Goal: Task Accomplishment & Management: Manage account settings

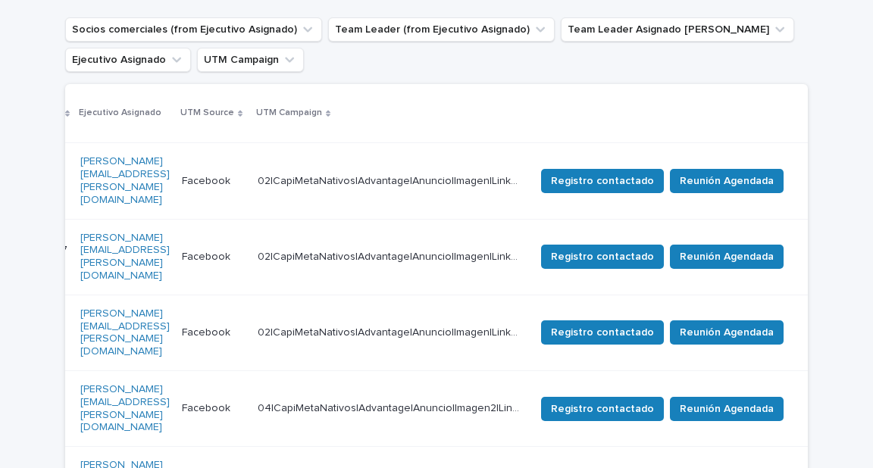
scroll to position [291, 0]
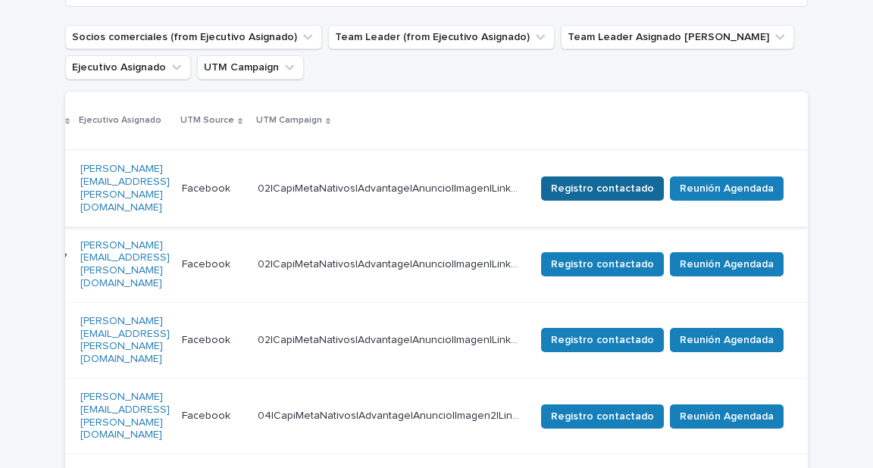
click at [621, 181] on span "Registro contactado" at bounding box center [602, 188] width 103 height 15
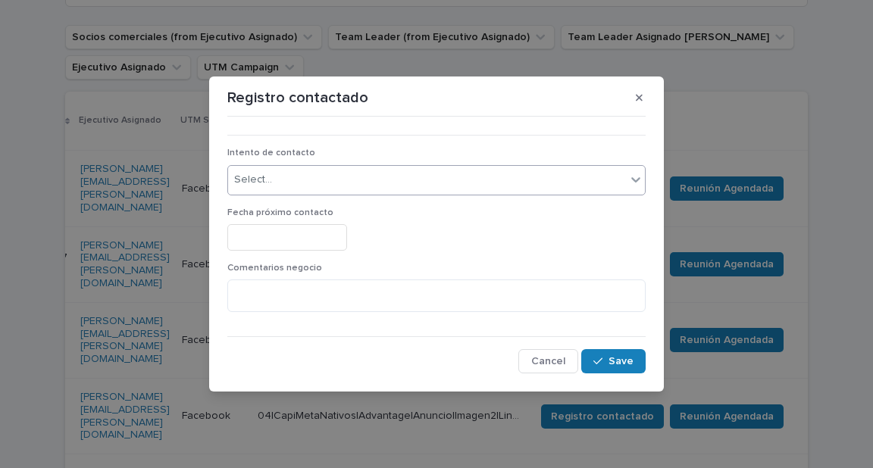
click at [384, 179] on div "Select..." at bounding box center [427, 179] width 398 height 25
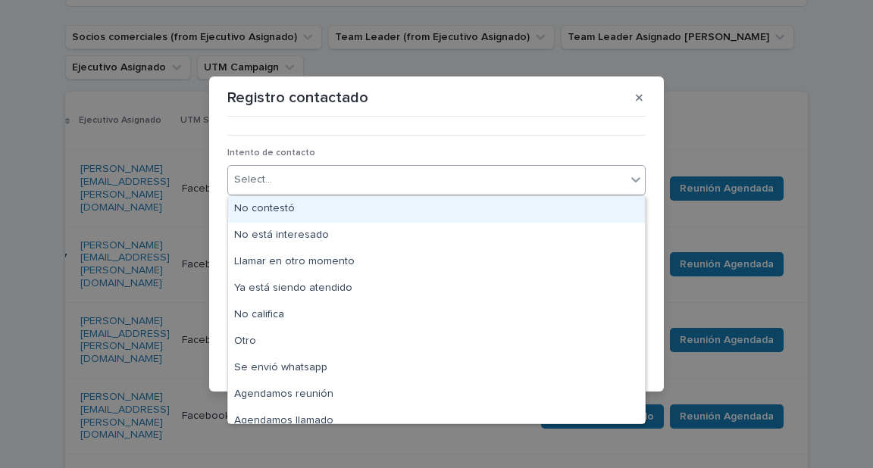
click at [324, 208] on div "No contestó" at bounding box center [436, 209] width 417 height 27
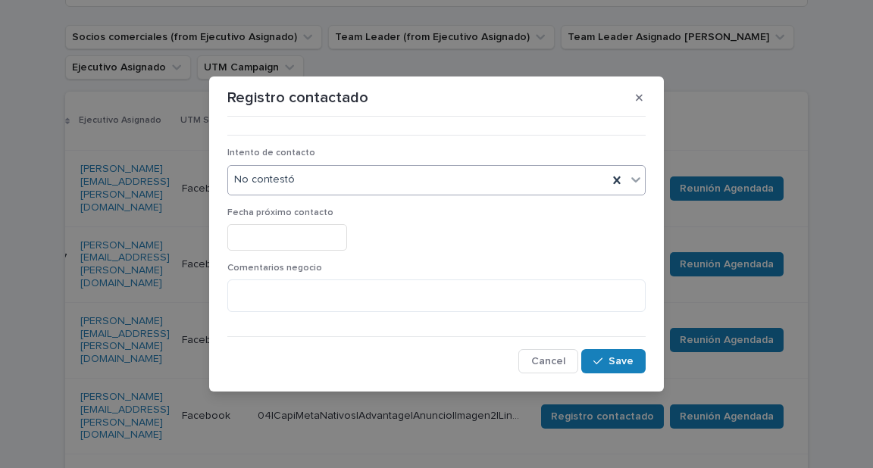
click at [300, 236] on input "text" at bounding box center [287, 237] width 120 height 27
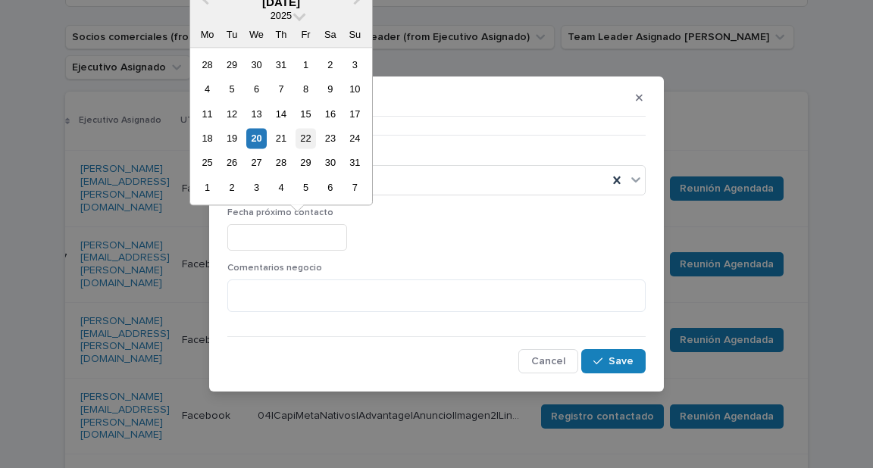
click at [306, 142] on div "22" at bounding box center [305, 138] width 20 height 20
type input "**********"
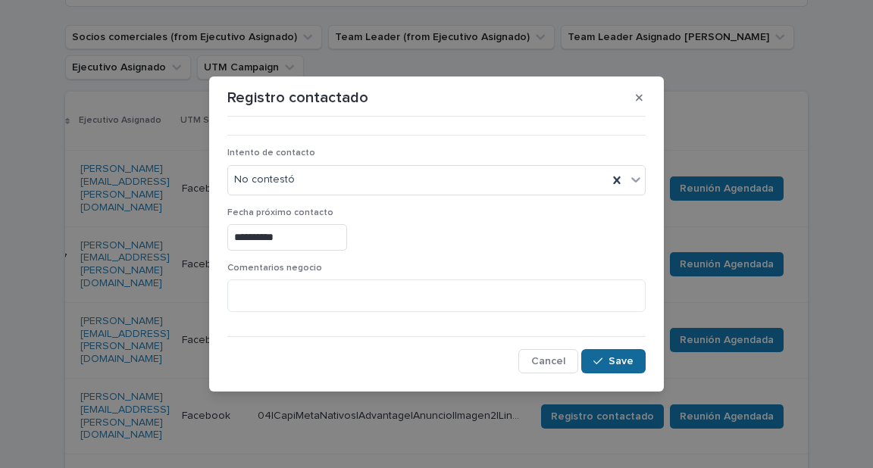
click at [601, 356] on icon "button" at bounding box center [597, 361] width 9 height 11
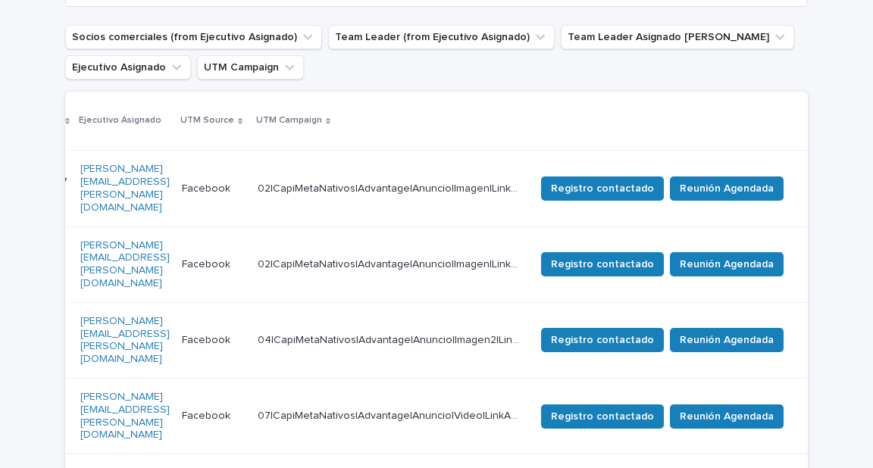
scroll to position [0, 882]
click at [626, 181] on span "Registro contactado" at bounding box center [602, 188] width 103 height 15
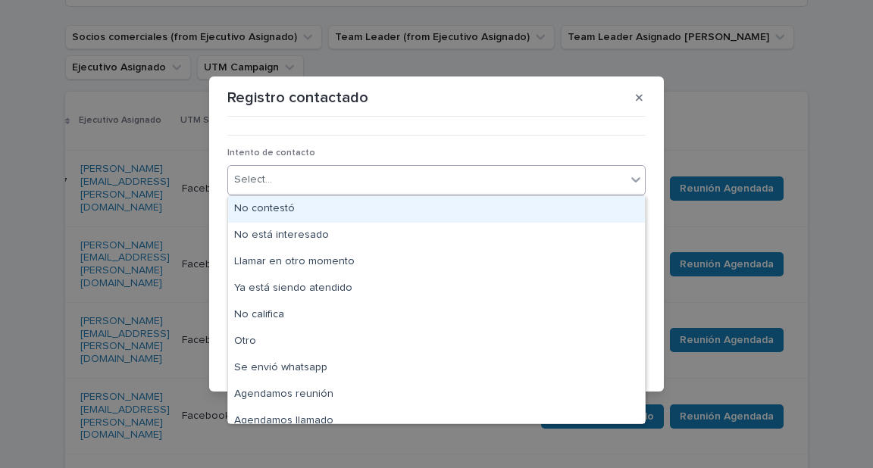
click at [633, 186] on icon at bounding box center [635, 179] width 15 height 15
click at [303, 207] on div "No contestó" at bounding box center [436, 209] width 417 height 27
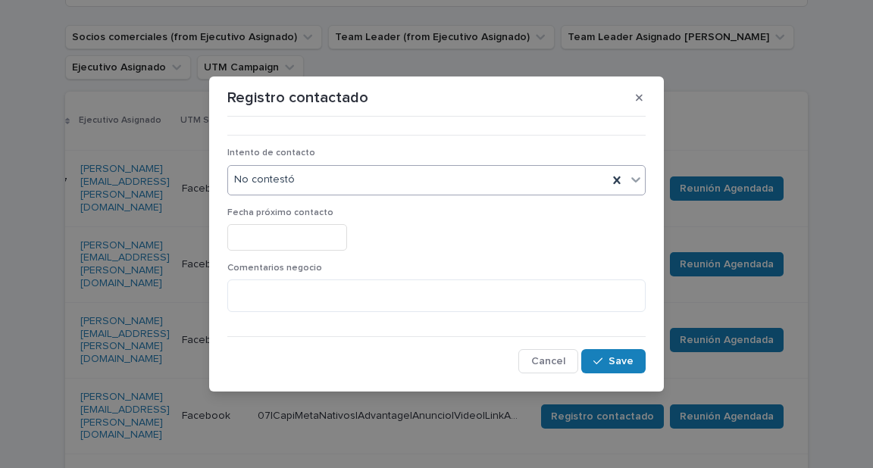
click at [312, 231] on input "text" at bounding box center [287, 237] width 120 height 27
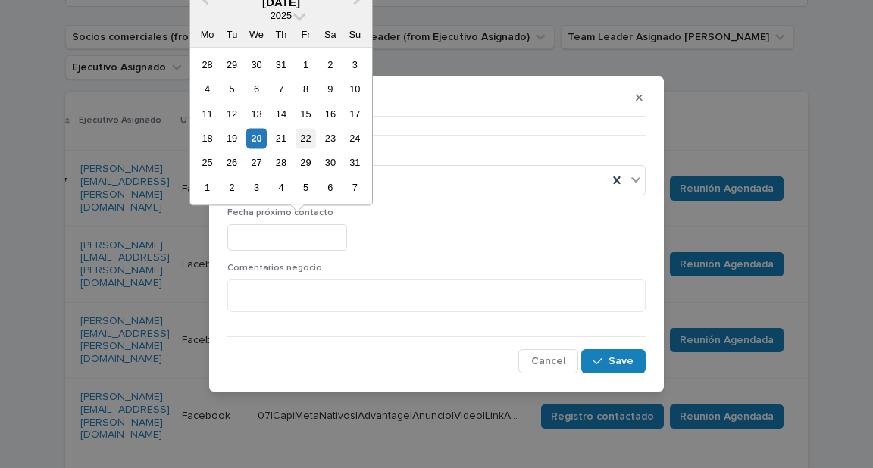
click at [312, 140] on div "22" at bounding box center [305, 138] width 20 height 20
type input "**********"
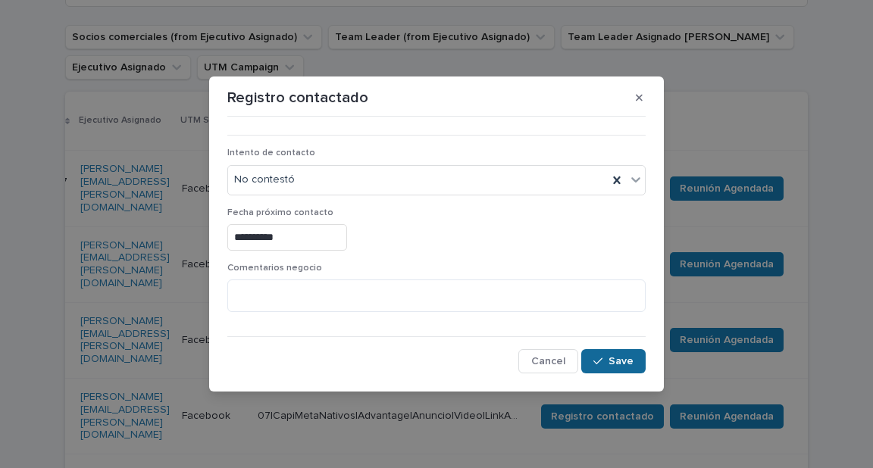
click at [620, 363] on span "Save" at bounding box center [620, 361] width 25 height 11
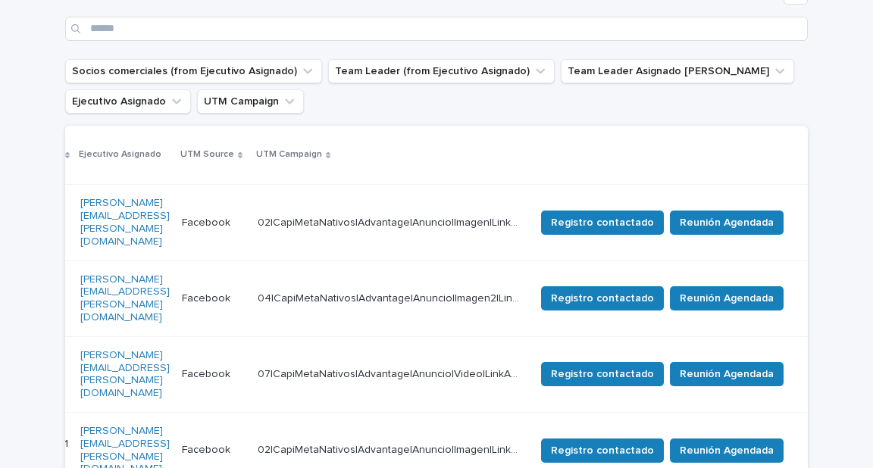
scroll to position [251, 0]
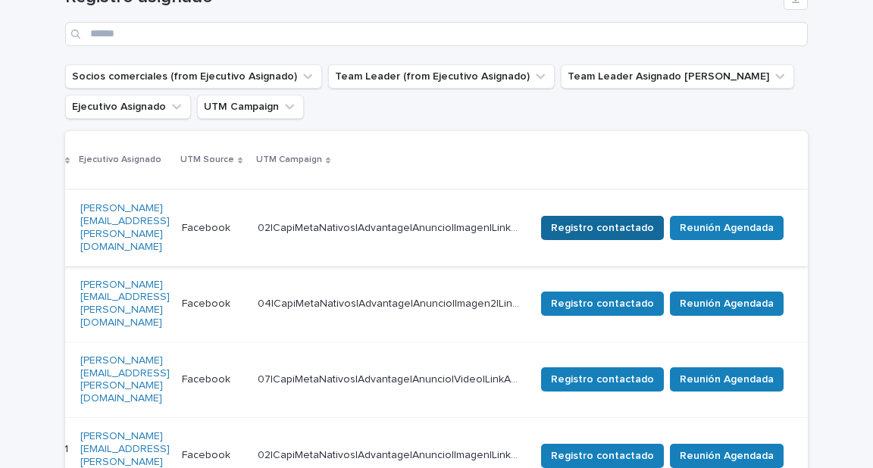
click at [651, 221] on span "Registro contactado" at bounding box center [602, 227] width 103 height 15
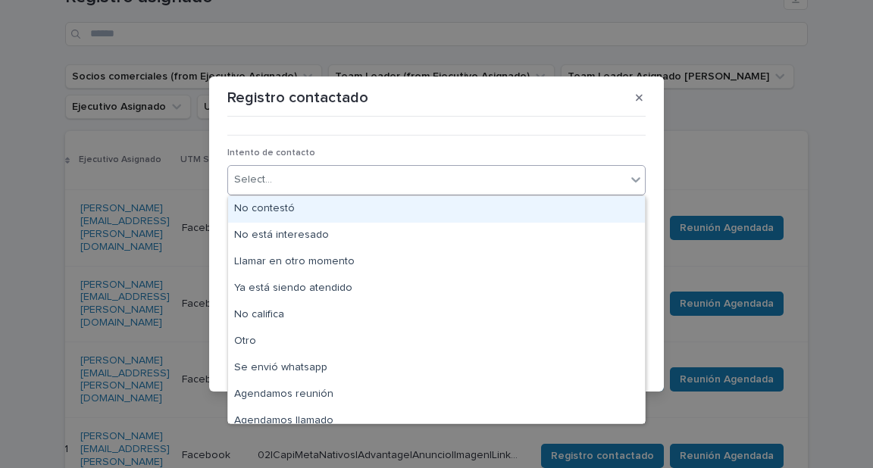
click at [392, 173] on div "Select..." at bounding box center [427, 179] width 398 height 25
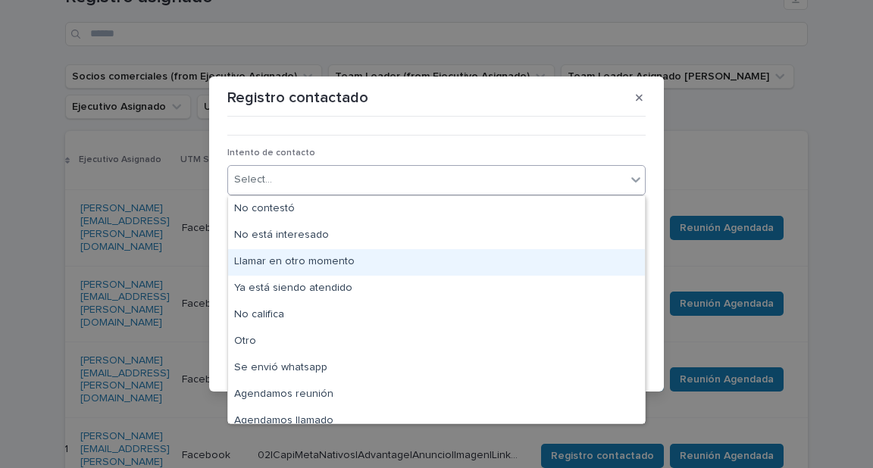
click at [305, 267] on div "Llamar en otro momento" at bounding box center [436, 262] width 417 height 27
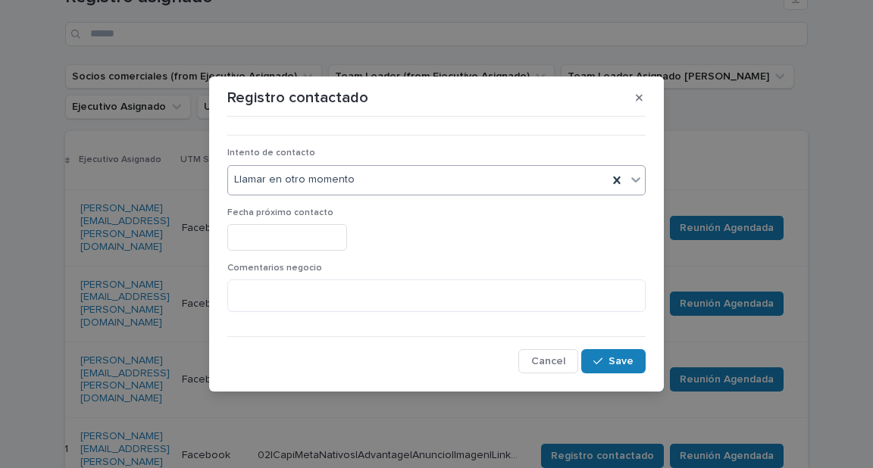
click at [314, 242] on input "text" at bounding box center [287, 237] width 120 height 27
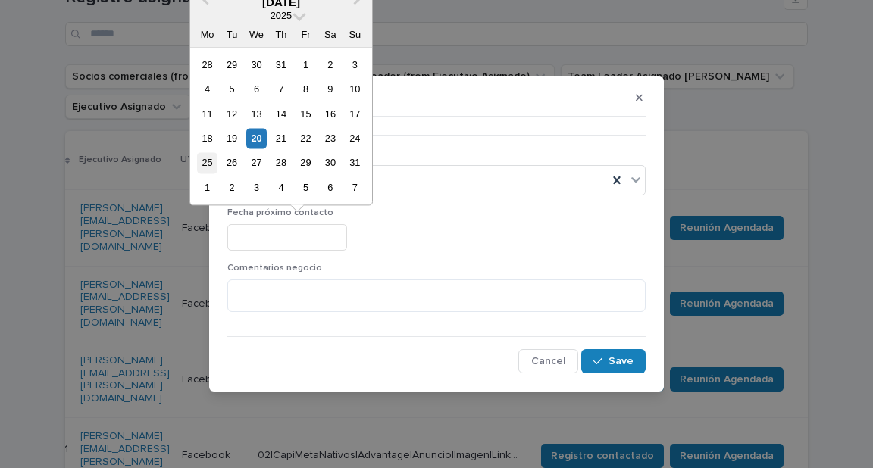
click at [206, 162] on div "25" at bounding box center [207, 163] width 20 height 20
type input "**********"
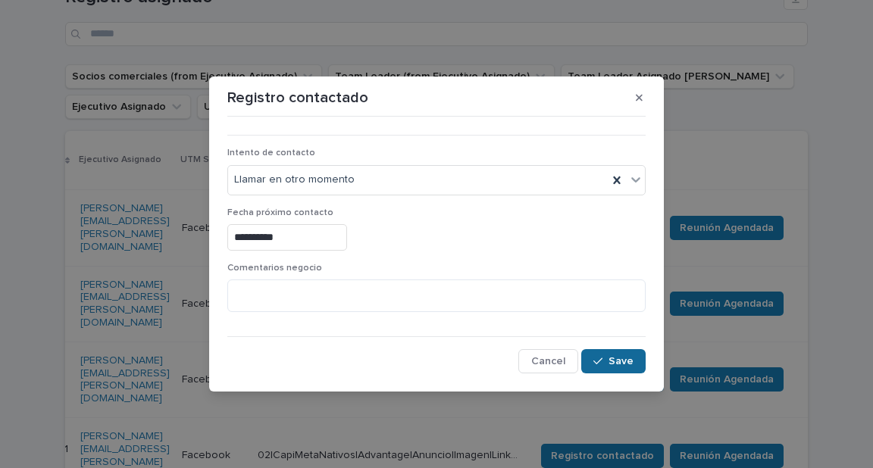
click at [623, 367] on button "Save" at bounding box center [613, 361] width 64 height 24
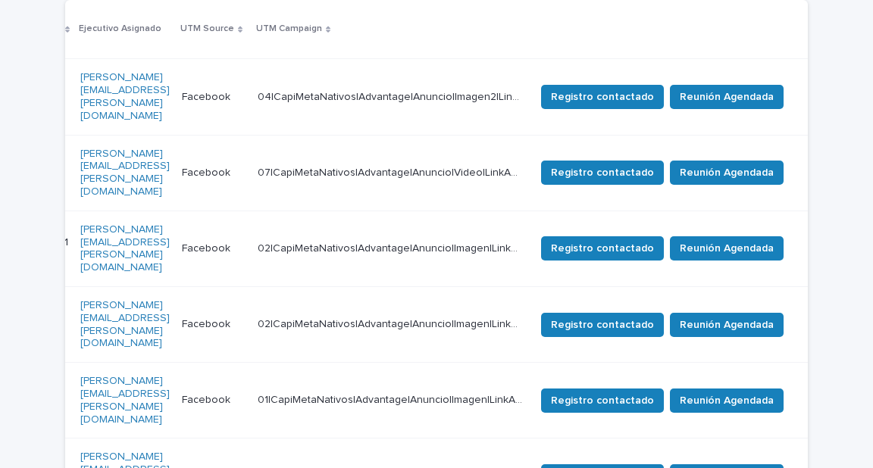
scroll to position [322, 0]
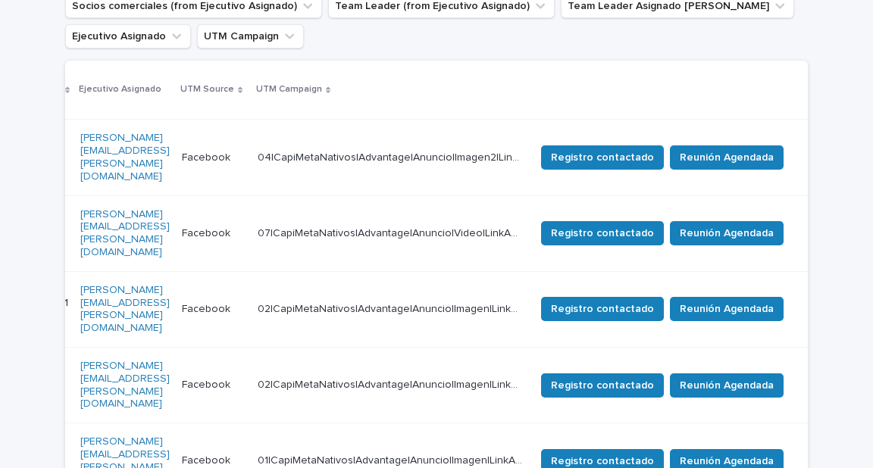
click at [623, 83] on th at bounding box center [668, 90] width 279 height 59
click at [627, 150] on span "Registro contactado" at bounding box center [602, 157] width 103 height 15
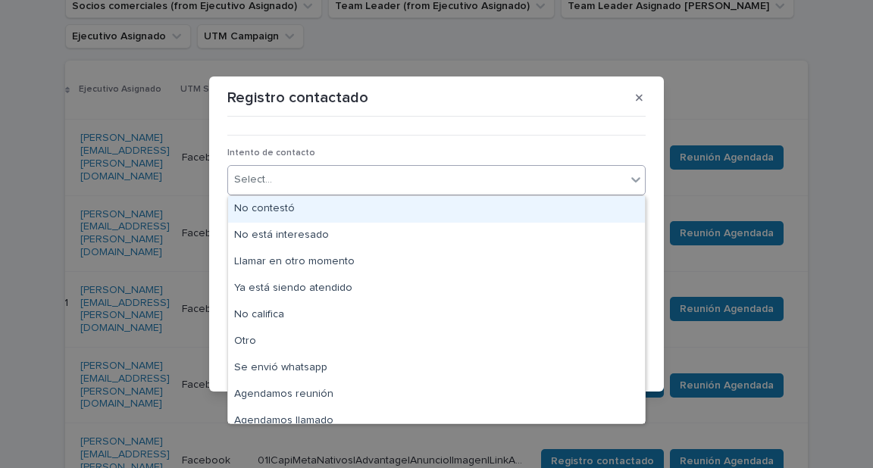
click at [358, 179] on div "Select..." at bounding box center [427, 179] width 398 height 25
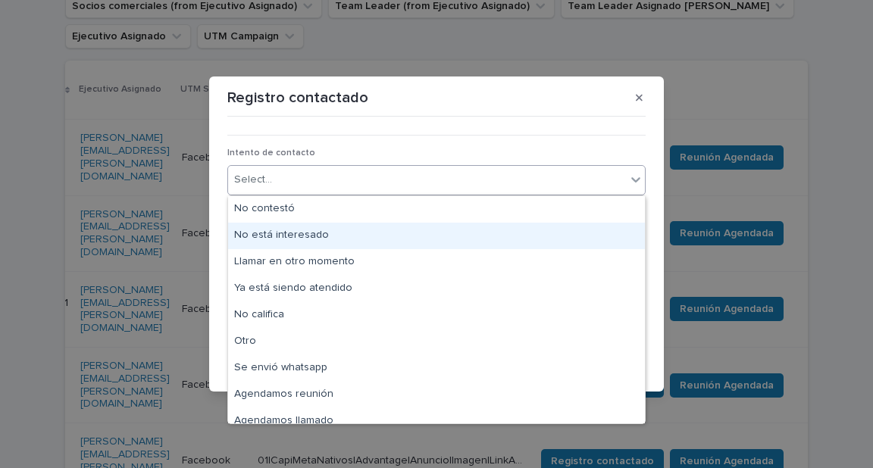
click at [336, 236] on div "No está interesado" at bounding box center [436, 236] width 417 height 27
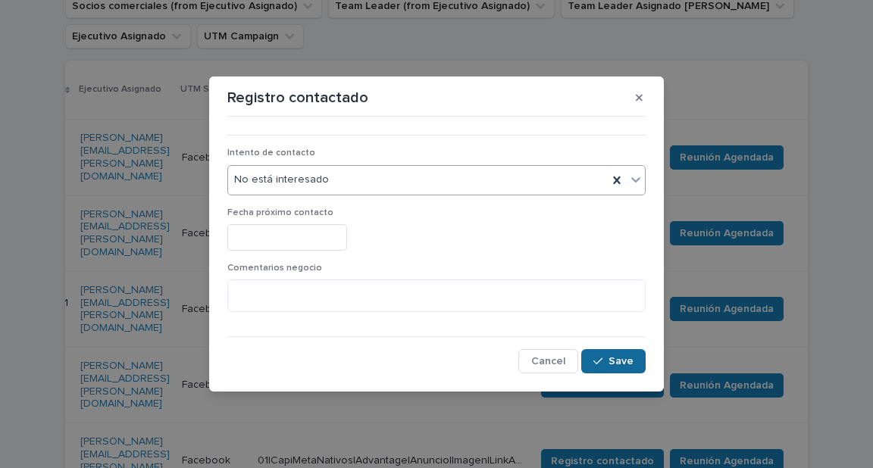
click at [616, 372] on button "Save" at bounding box center [613, 361] width 64 height 24
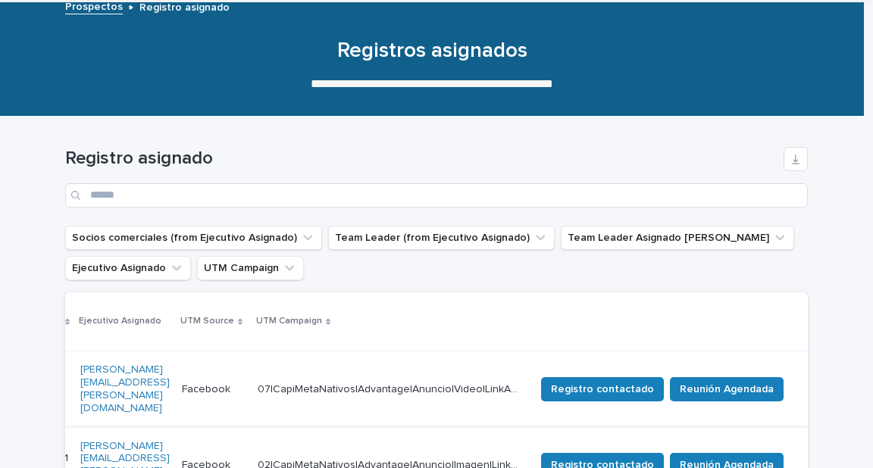
scroll to position [272, 0]
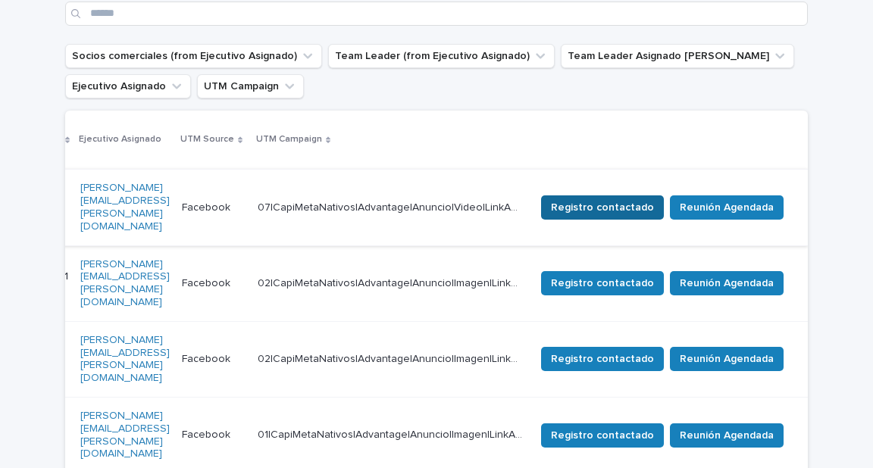
click at [636, 200] on span "Registro contactado" at bounding box center [602, 207] width 103 height 15
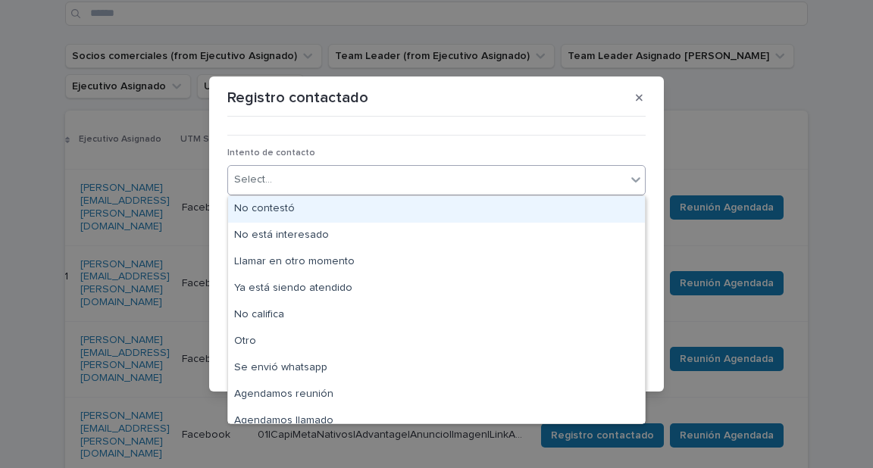
click at [385, 173] on div "Select..." at bounding box center [427, 179] width 398 height 25
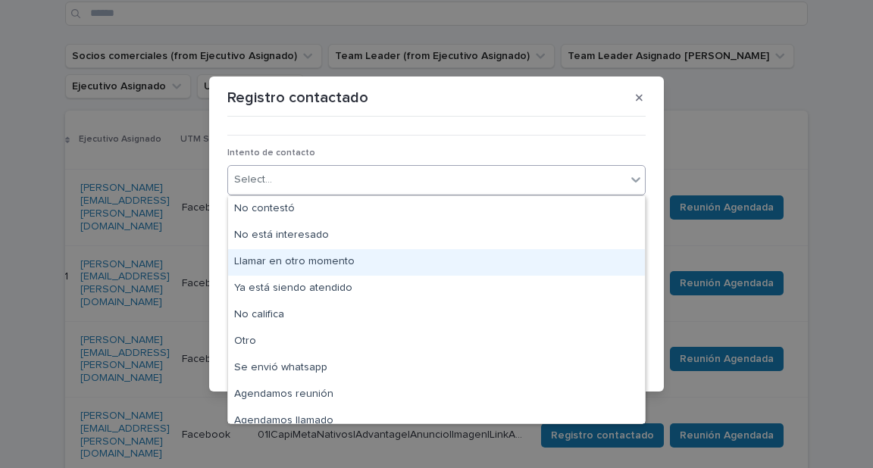
click at [336, 264] on div "Llamar en otro momento" at bounding box center [436, 262] width 417 height 27
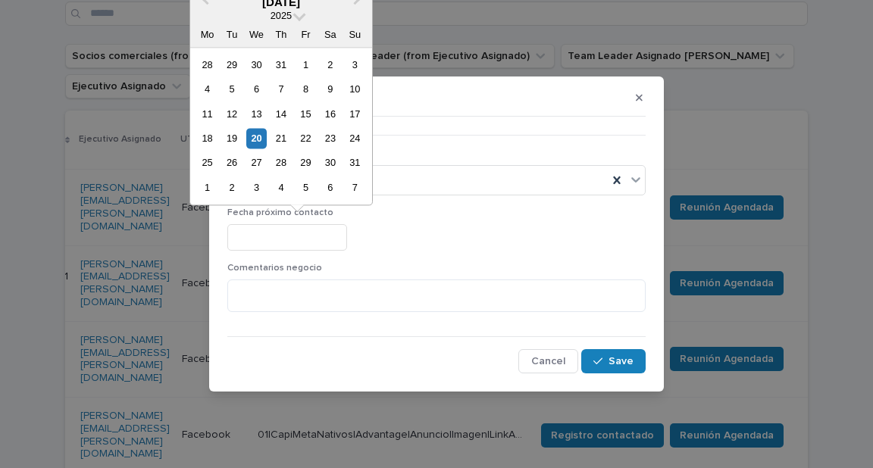
click at [325, 241] on input "text" at bounding box center [287, 237] width 120 height 27
click at [209, 161] on div "25" at bounding box center [207, 163] width 20 height 20
type input "**********"
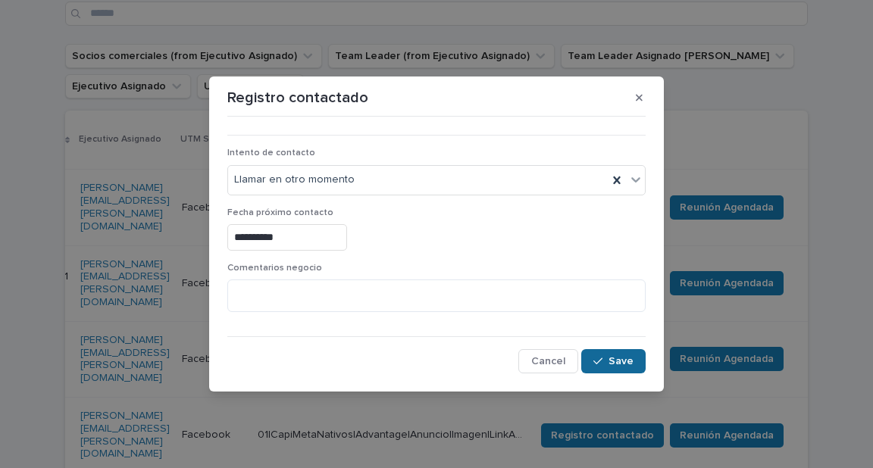
click at [621, 354] on button "Save" at bounding box center [613, 361] width 64 height 24
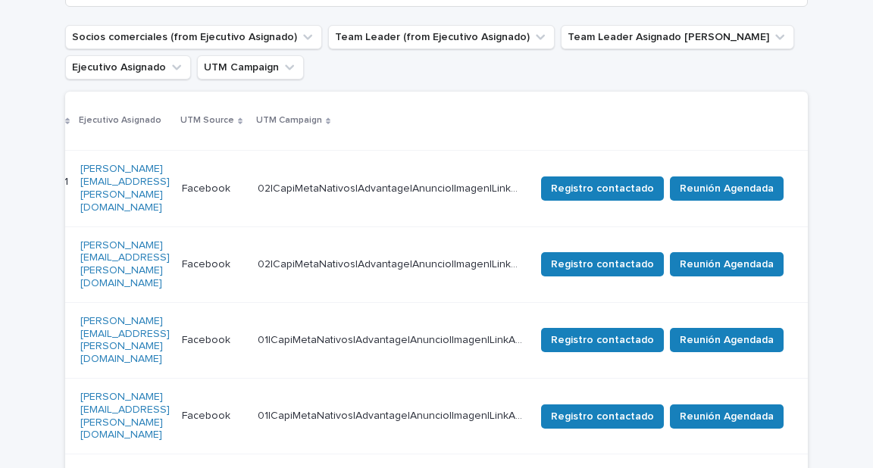
scroll to position [282, 0]
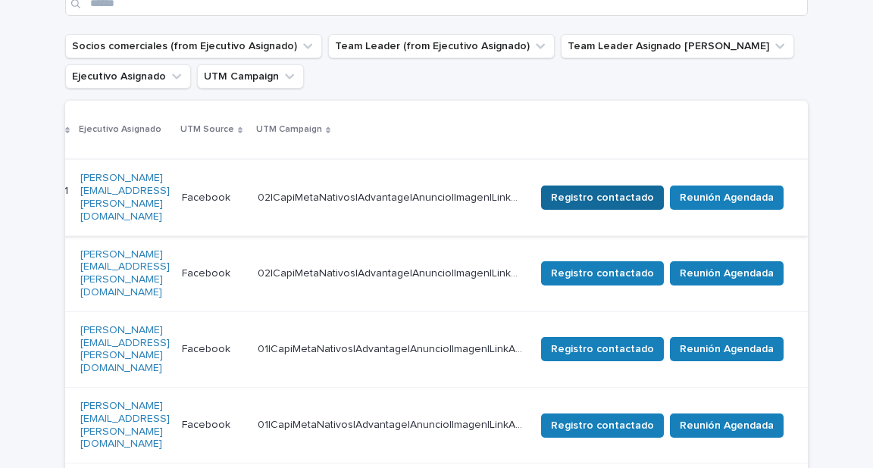
click at [642, 190] on span "Registro contactado" at bounding box center [602, 197] width 103 height 15
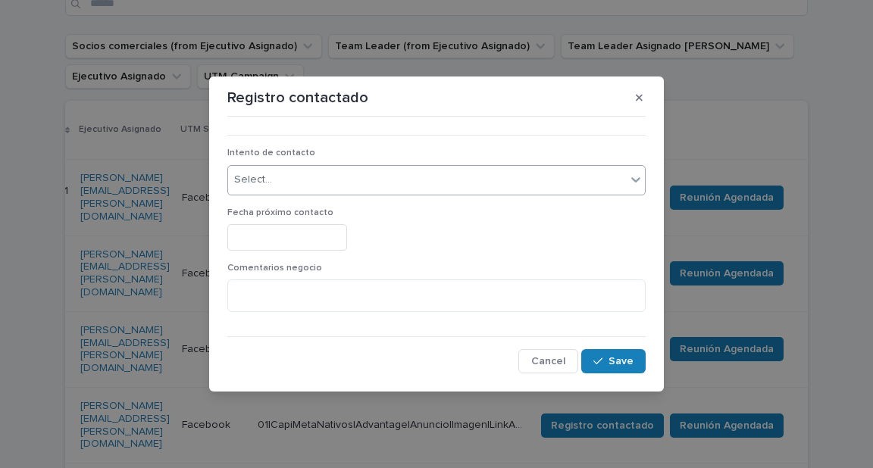
click at [338, 179] on div "Select..." at bounding box center [427, 179] width 398 height 25
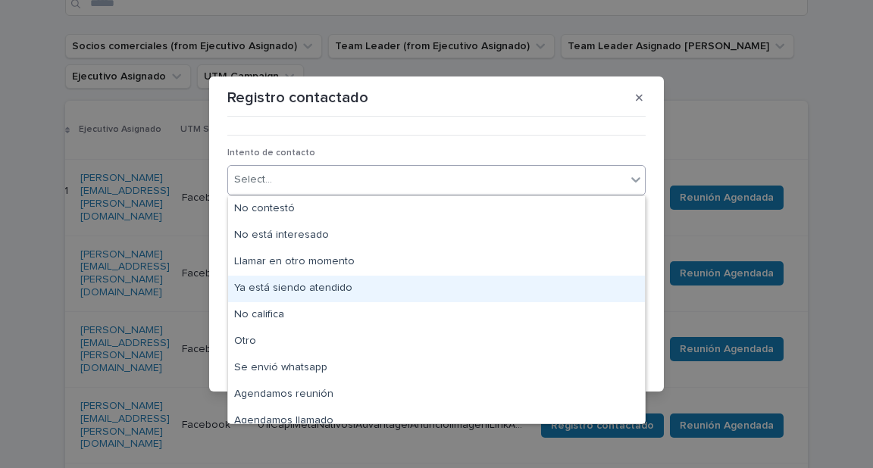
click at [308, 289] on div "Ya está siendo atendido" at bounding box center [436, 289] width 417 height 27
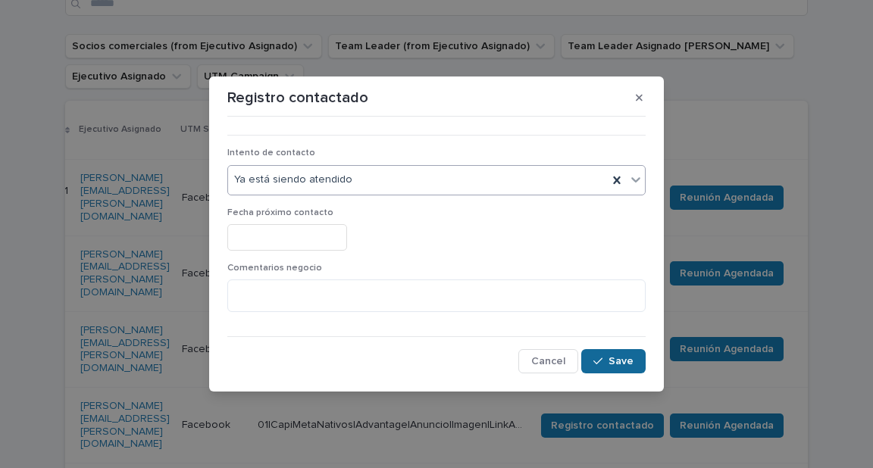
click at [598, 361] on icon "button" at bounding box center [597, 361] width 9 height 11
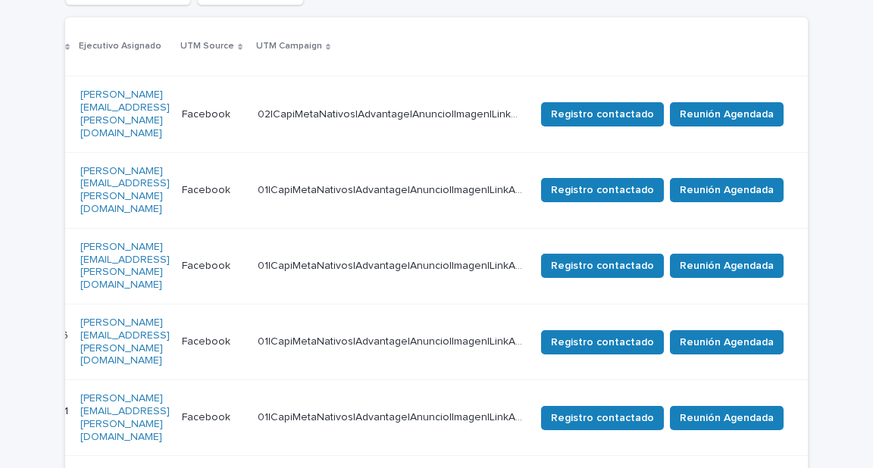
scroll to position [353, 0]
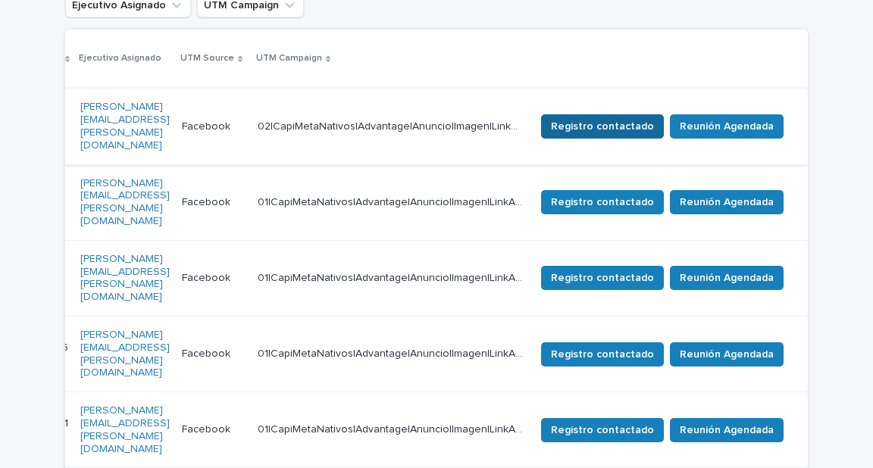
click at [628, 119] on span "Registro contactado" at bounding box center [602, 126] width 103 height 15
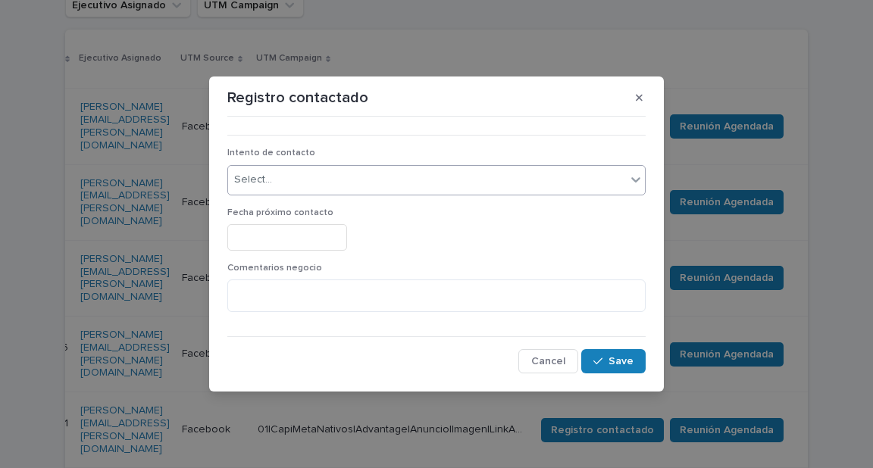
click at [339, 182] on div "Select..." at bounding box center [427, 179] width 398 height 25
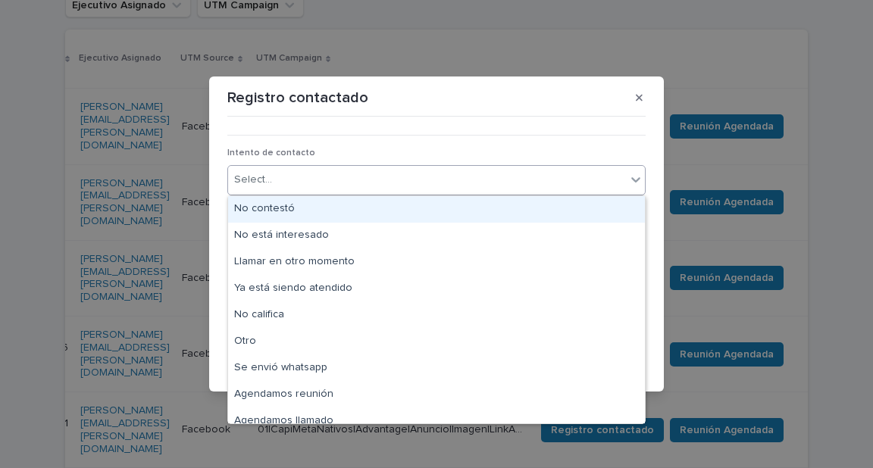
click at [303, 211] on div "No contestó" at bounding box center [436, 209] width 417 height 27
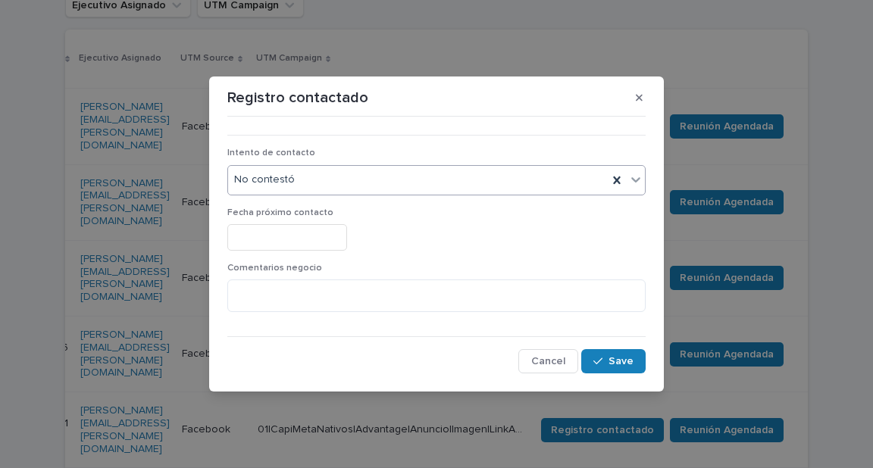
click at [330, 239] on input "text" at bounding box center [287, 237] width 120 height 27
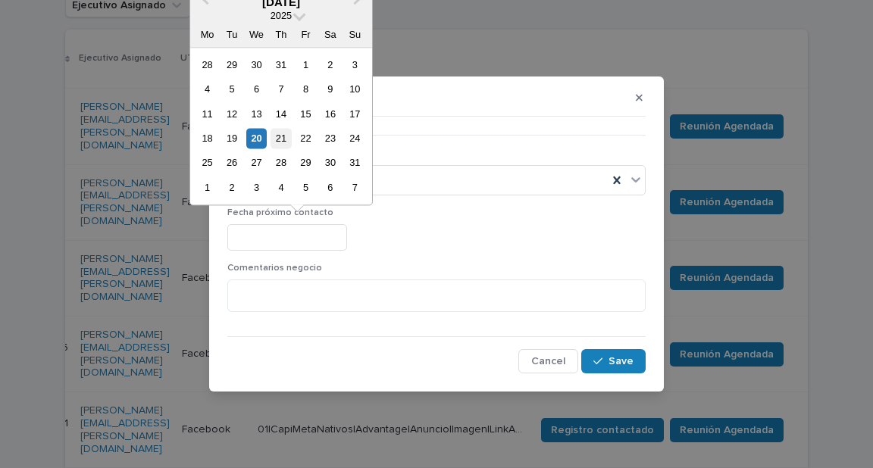
click at [280, 139] on div "21" at bounding box center [280, 138] width 20 height 20
type input "**********"
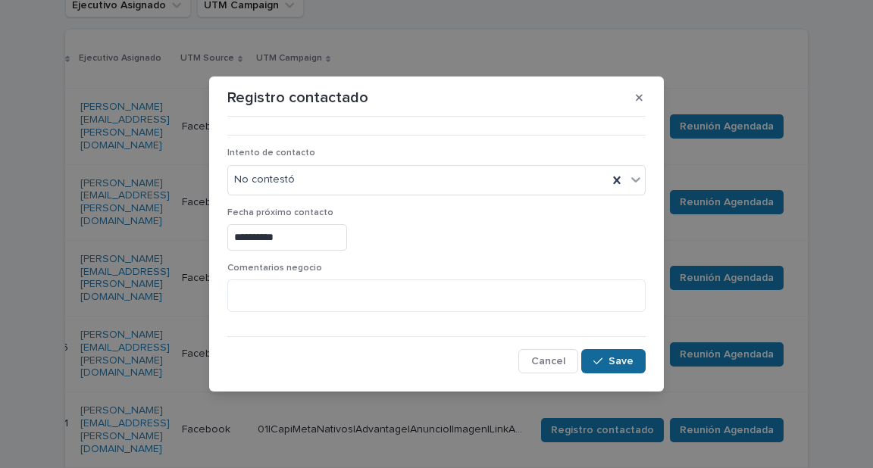
click at [590, 364] on button "Save" at bounding box center [613, 361] width 64 height 24
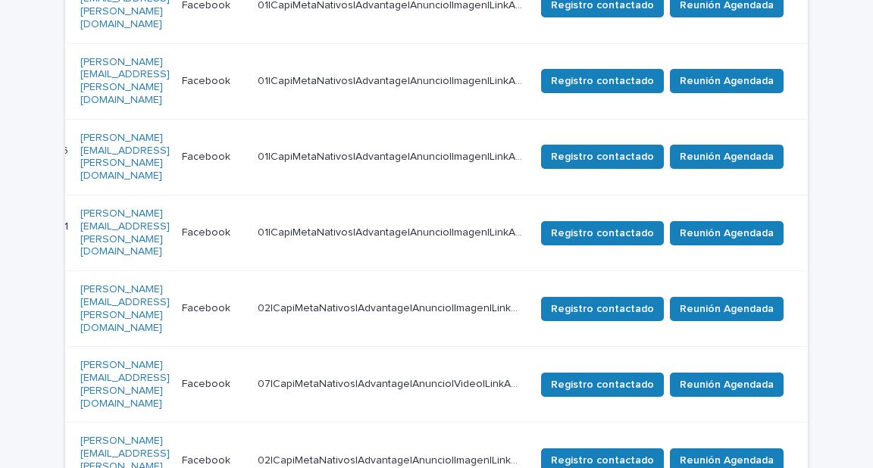
scroll to position [303, 0]
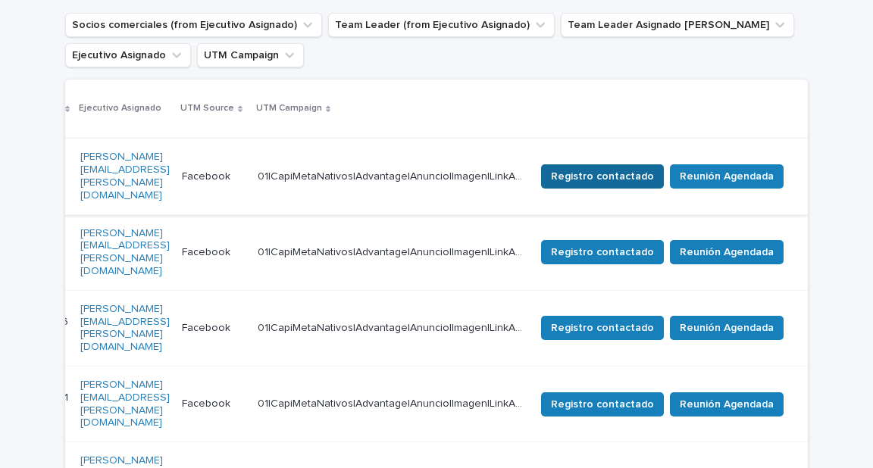
click at [654, 164] on button "Registro contactado" at bounding box center [602, 176] width 123 height 24
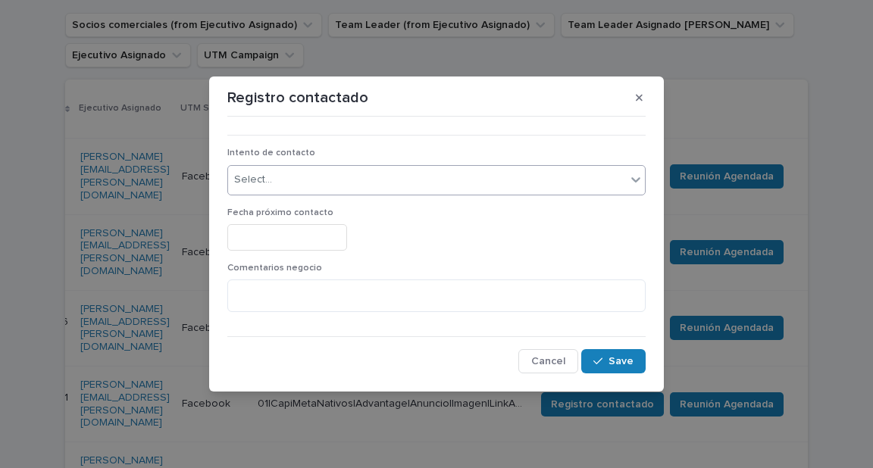
click at [384, 174] on div "Select..." at bounding box center [427, 179] width 398 height 25
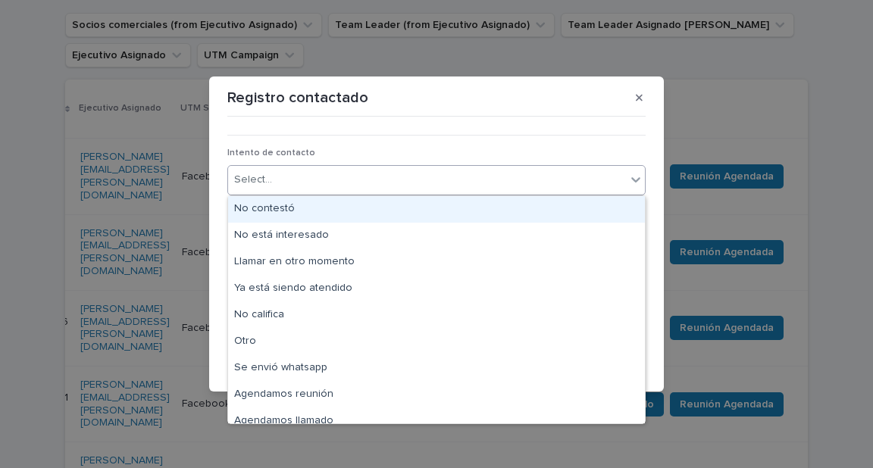
click at [318, 208] on div "No contestó" at bounding box center [436, 209] width 417 height 27
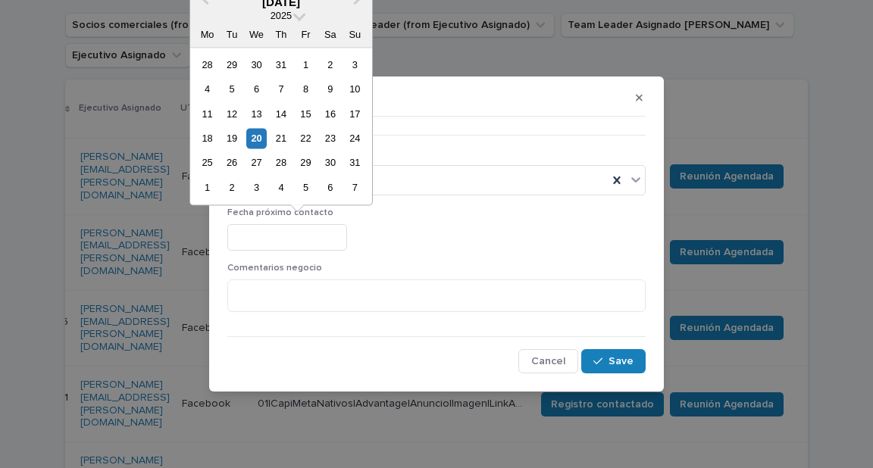
click at [333, 238] on input "text" at bounding box center [287, 237] width 120 height 27
click at [205, 166] on div "25" at bounding box center [207, 163] width 20 height 20
type input "**********"
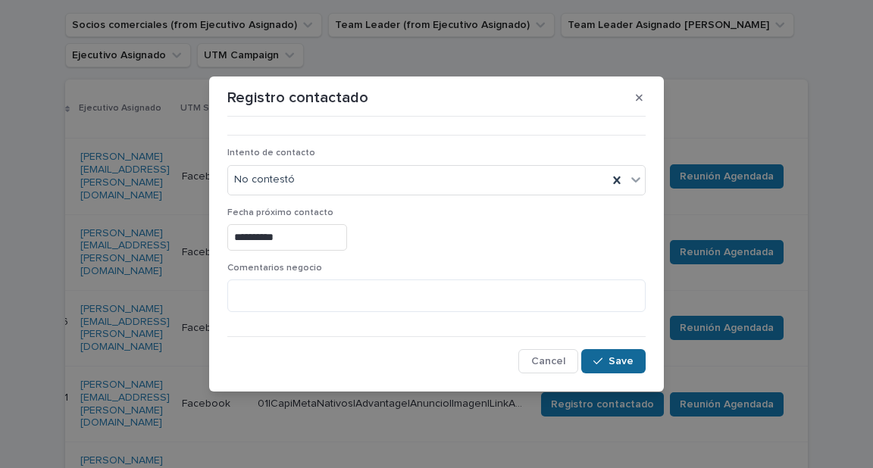
click at [595, 356] on icon "button" at bounding box center [597, 361] width 9 height 11
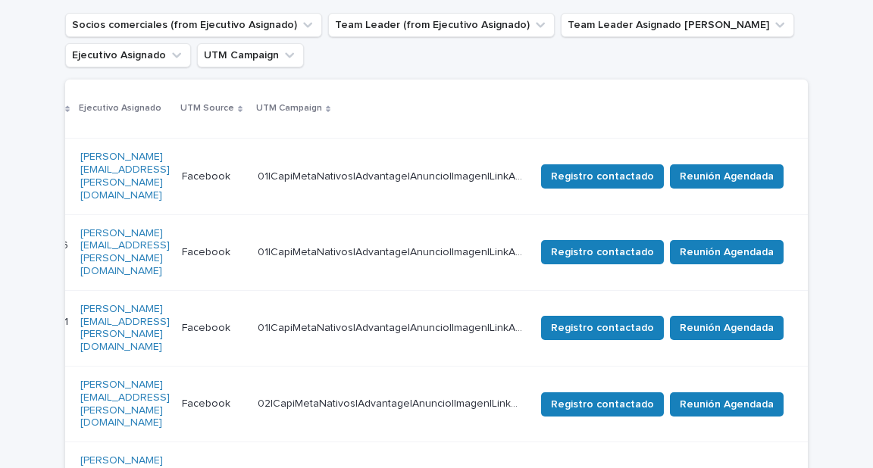
scroll to position [277, 0]
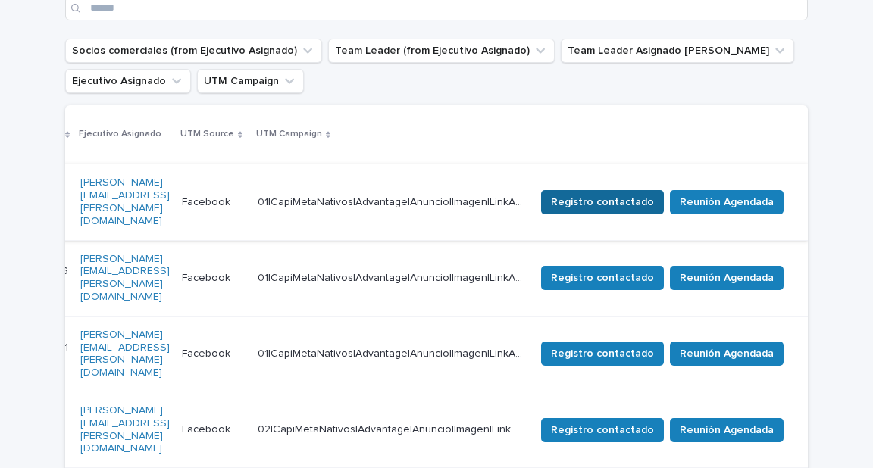
click at [588, 195] on span "Registro contactado" at bounding box center [602, 202] width 103 height 15
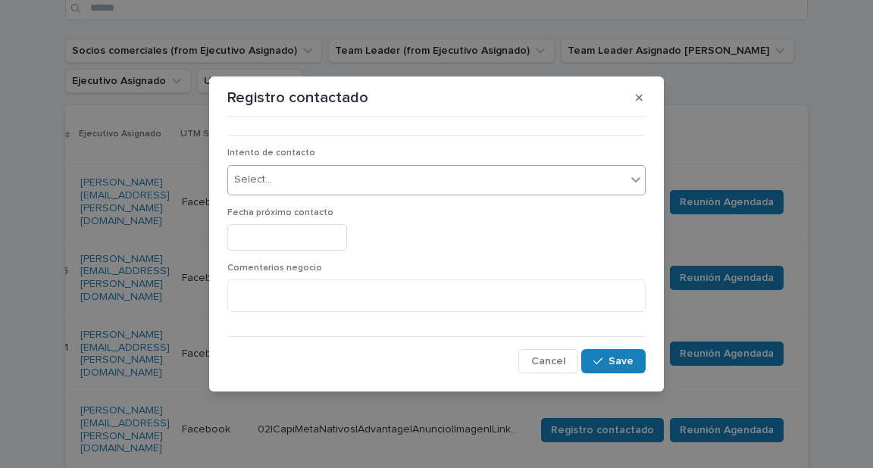
click at [342, 182] on div "Select..." at bounding box center [427, 179] width 398 height 25
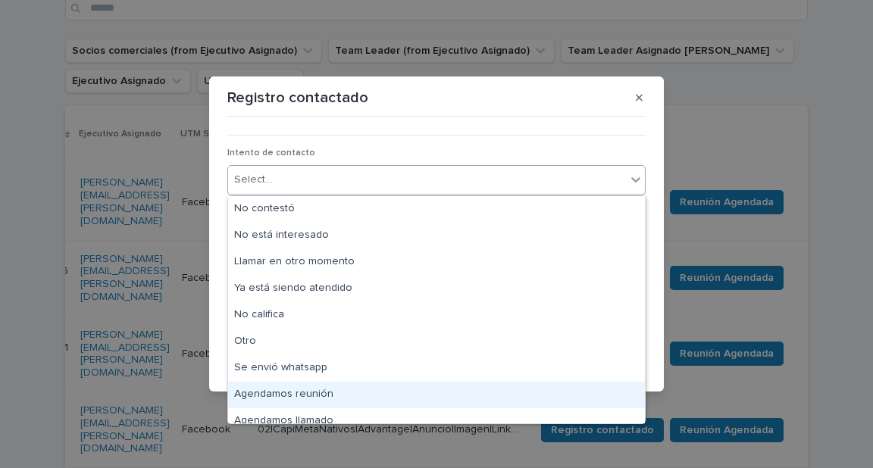
click at [315, 395] on div "Agendamos reunión" at bounding box center [436, 395] width 417 height 27
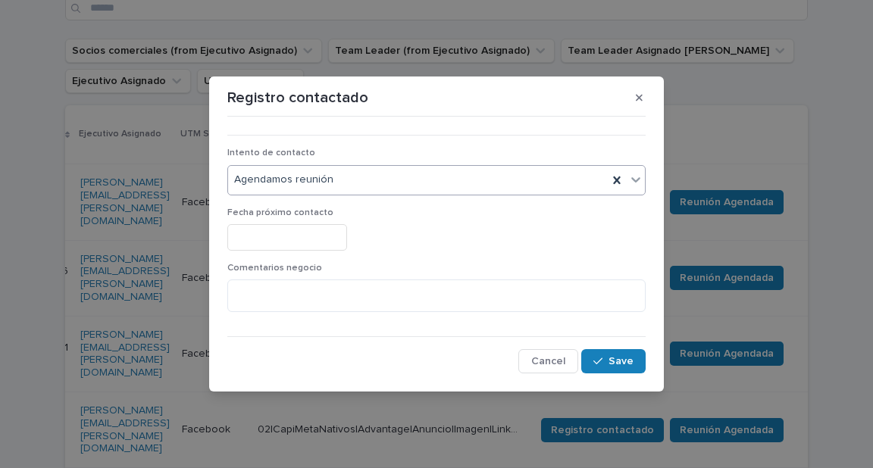
click at [308, 235] on input "text" at bounding box center [287, 237] width 120 height 27
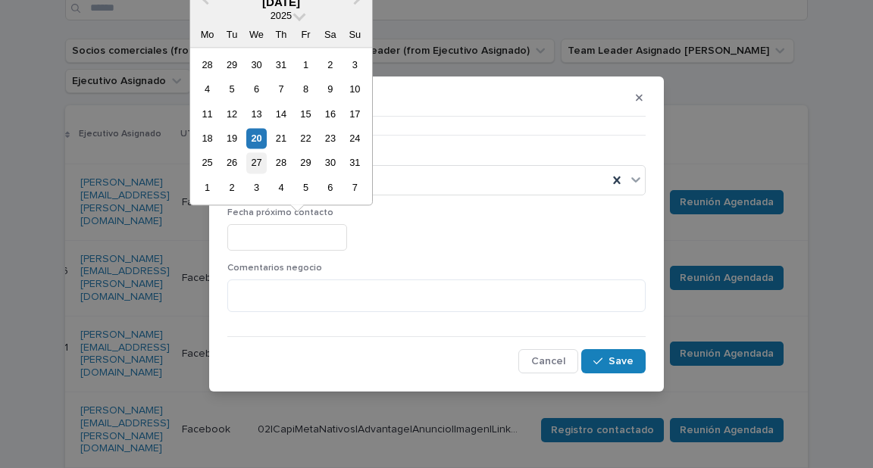
click at [251, 164] on div "27" at bounding box center [256, 163] width 20 height 20
type input "**********"
click at [310, 238] on input "**********" at bounding box center [287, 237] width 120 height 27
click at [391, 273] on p "Comentarios negocio" at bounding box center [436, 268] width 418 height 11
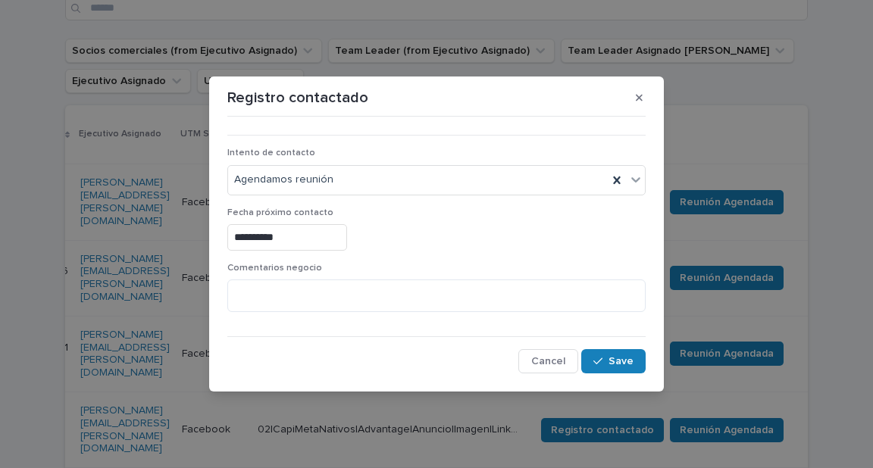
click at [327, 239] on input "**********" at bounding box center [287, 237] width 120 height 27
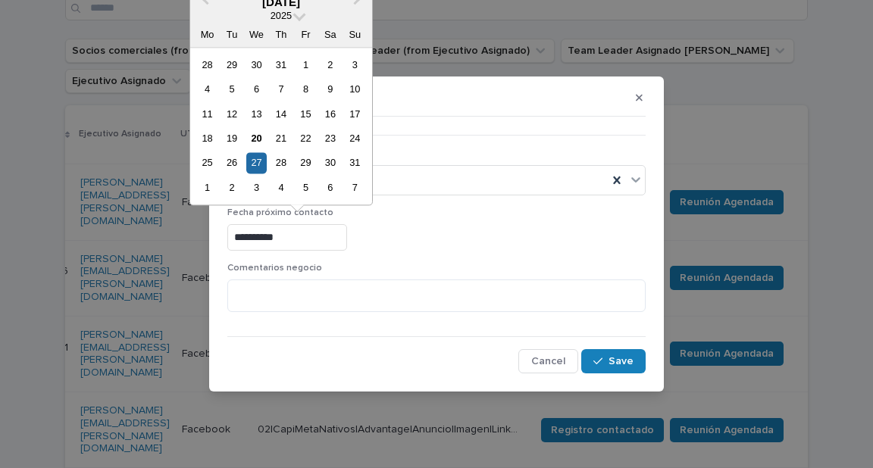
click at [327, 239] on input "**********" at bounding box center [287, 237] width 120 height 27
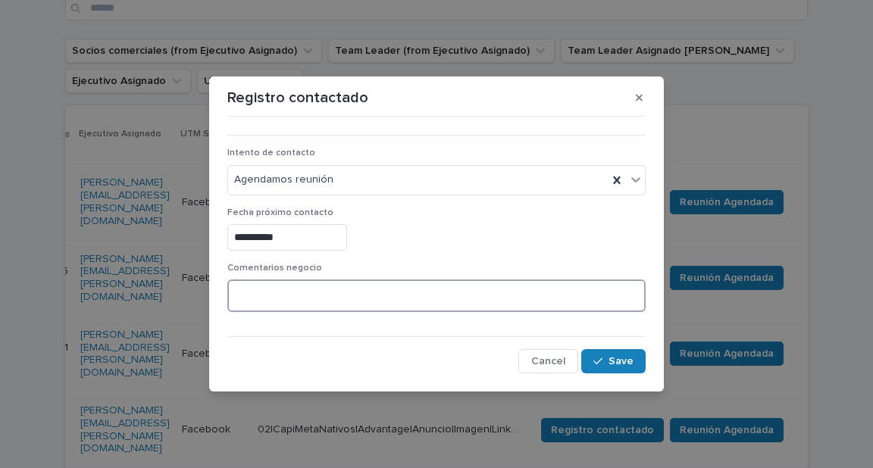
click at [311, 298] on textarea at bounding box center [436, 296] width 418 height 33
type textarea "*********"
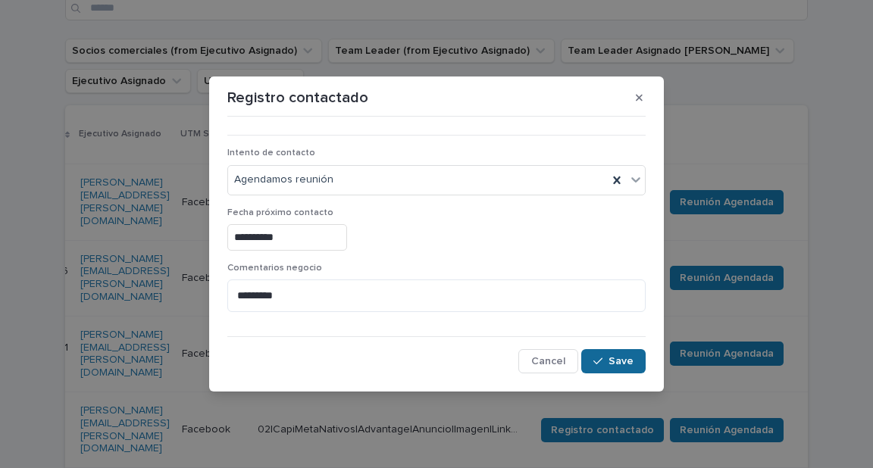
click at [594, 361] on button "Save" at bounding box center [613, 361] width 64 height 24
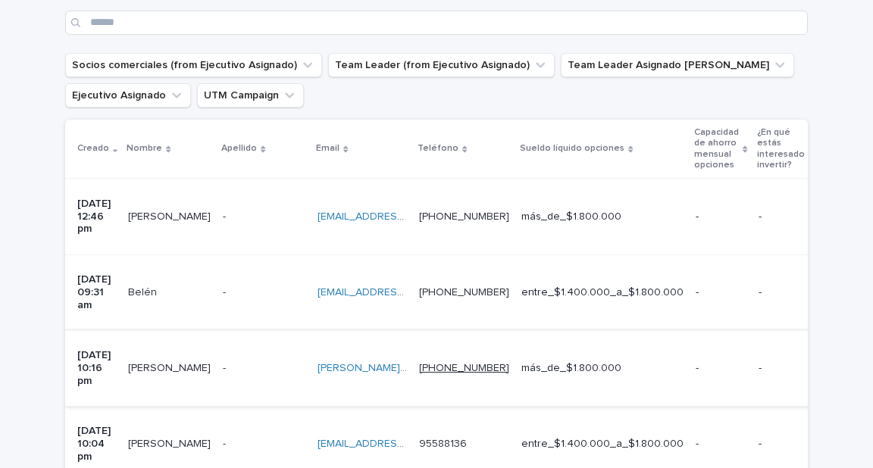
scroll to position [384, 0]
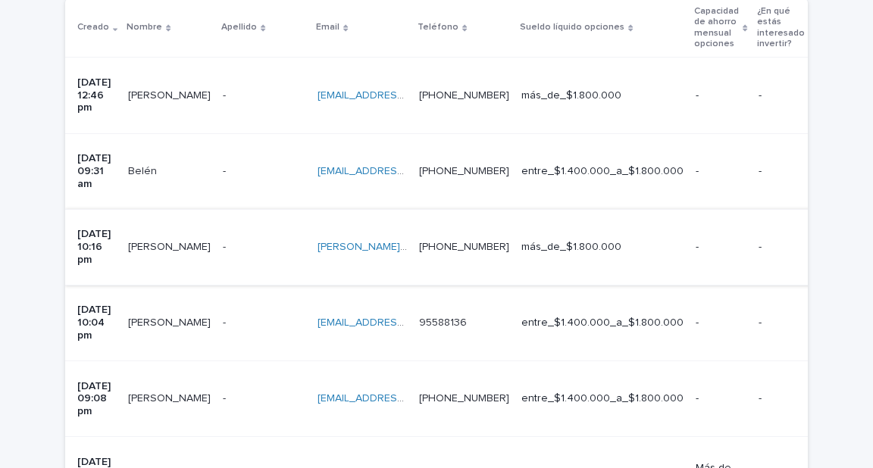
click at [515, 84] on td "[PHONE_NUMBER] [PHONE_NUMBER]" at bounding box center [464, 96] width 102 height 76
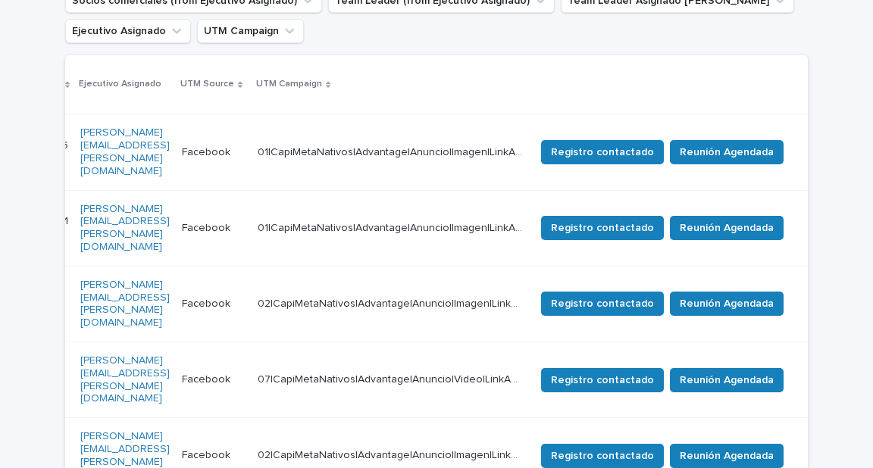
scroll to position [142, 0]
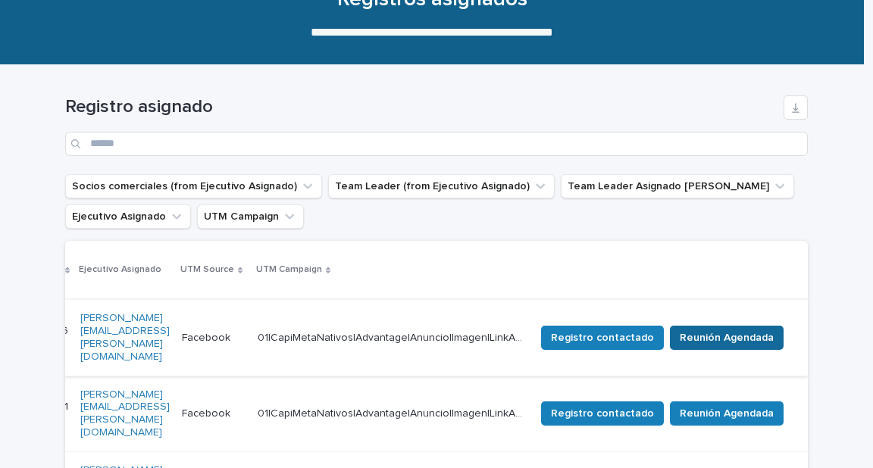
click at [695, 330] on span "Reunión Agendada" at bounding box center [726, 337] width 94 height 15
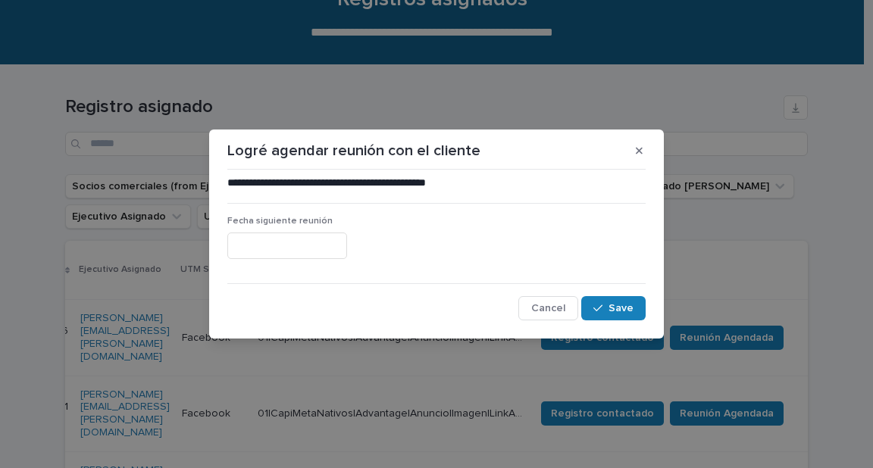
click at [322, 238] on input "text" at bounding box center [287, 246] width 120 height 27
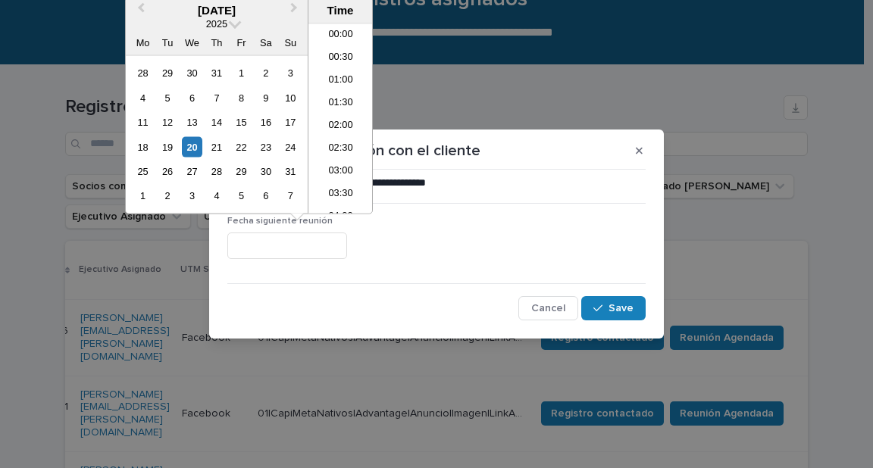
scroll to position [508, 0]
click at [212, 146] on div "21" at bounding box center [216, 146] width 20 height 20
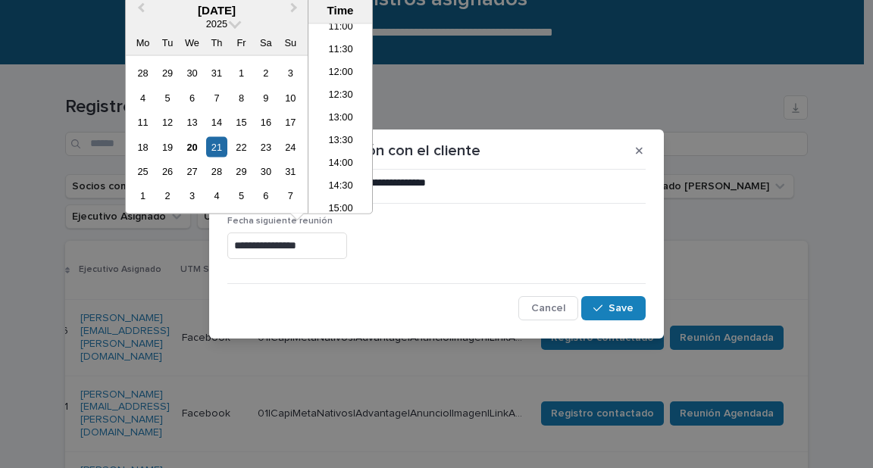
drag, startPoint x: 300, startPoint y: 248, endPoint x: 290, endPoint y: 248, distance: 9.9
click at [290, 248] on input "**********" at bounding box center [287, 246] width 120 height 27
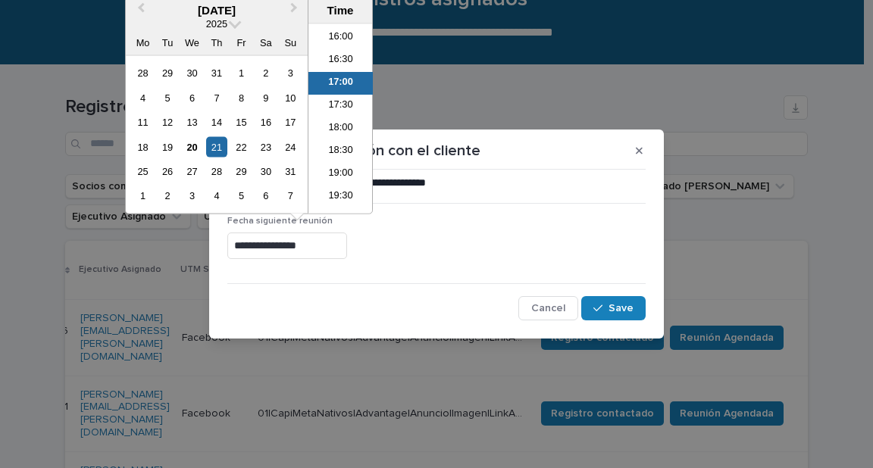
scroll to position [773, 0]
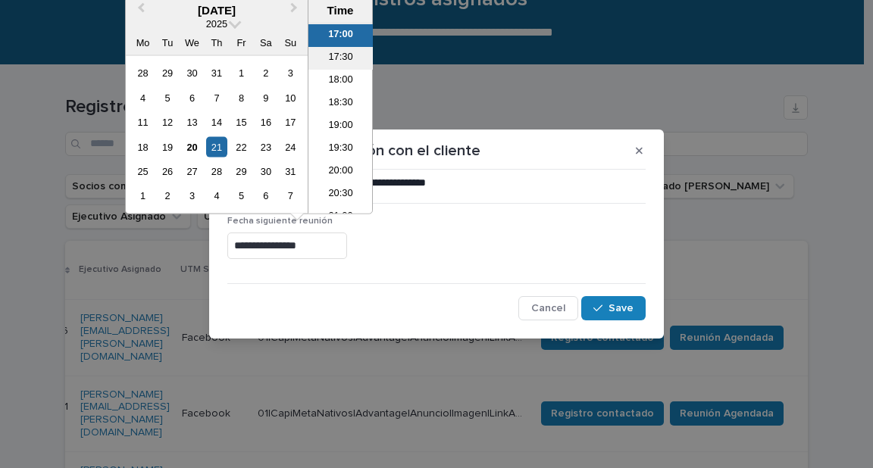
click at [344, 59] on li "17:30" at bounding box center [340, 58] width 64 height 23
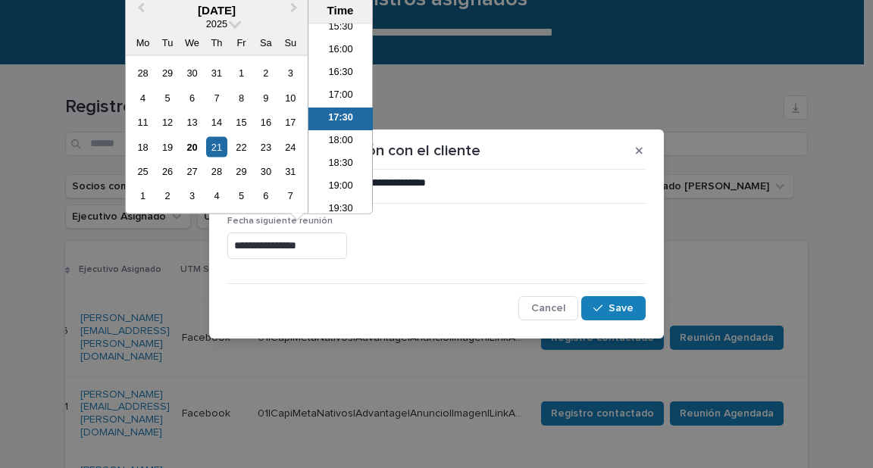
drag, startPoint x: 325, startPoint y: 245, endPoint x: 305, endPoint y: 244, distance: 19.7
click at [305, 244] on input "**********" at bounding box center [287, 246] width 120 height 27
click at [341, 87] on li "17:00" at bounding box center [340, 96] width 64 height 23
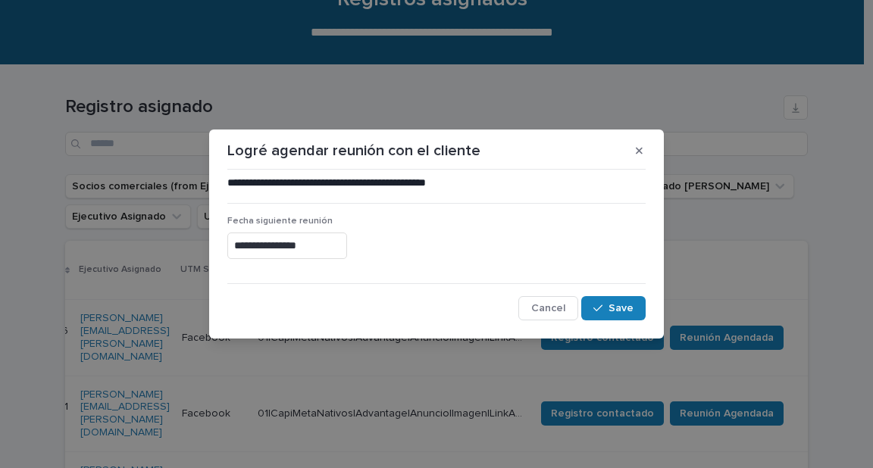
type input "**********"
click at [600, 311] on icon "button" at bounding box center [597, 308] width 9 height 11
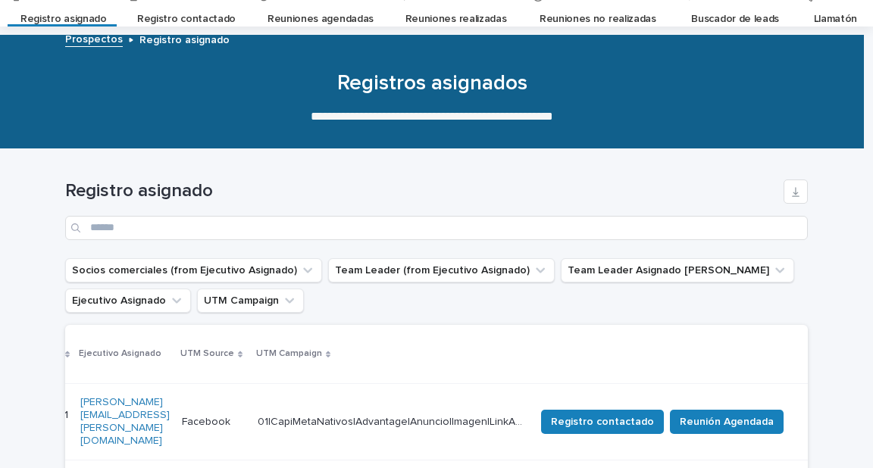
scroll to position [0, 0]
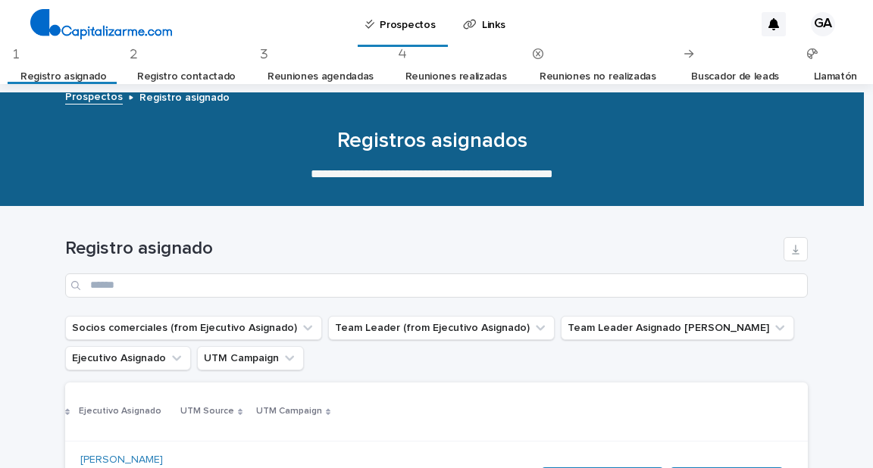
click at [85, 67] on link "Registro asignado" at bounding box center [63, 77] width 86 height 36
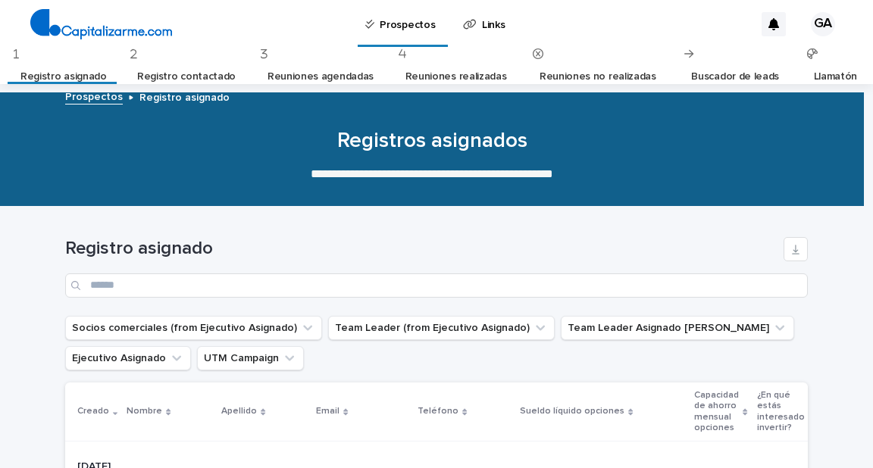
click at [223, 66] on link "Registro contactado" at bounding box center [186, 77] width 98 height 36
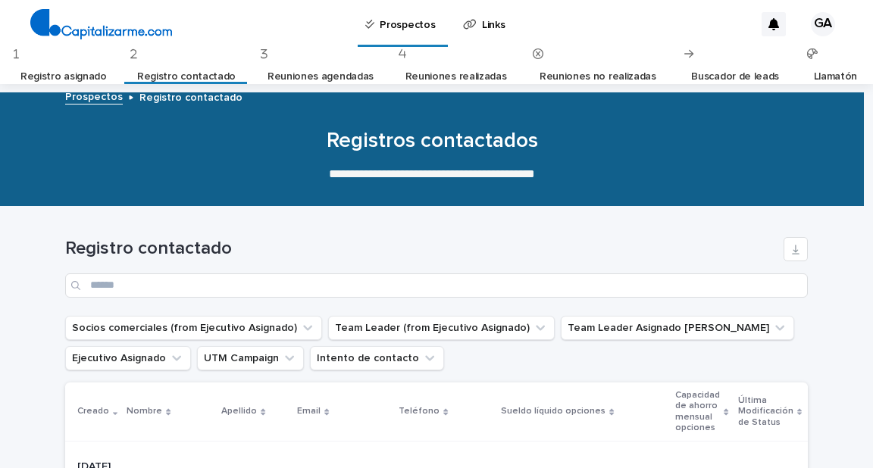
click at [327, 72] on link "Reuniones agendadas" at bounding box center [320, 77] width 106 height 36
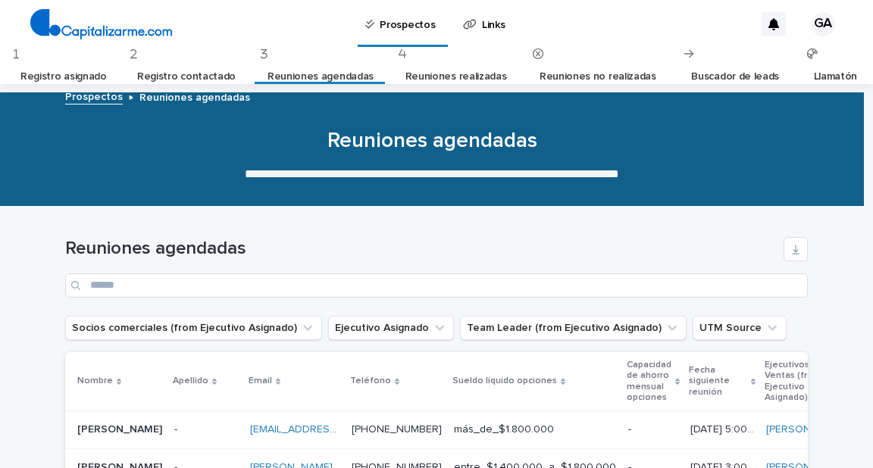
click at [436, 68] on link "Reuniones realizadas" at bounding box center [456, 77] width 102 height 36
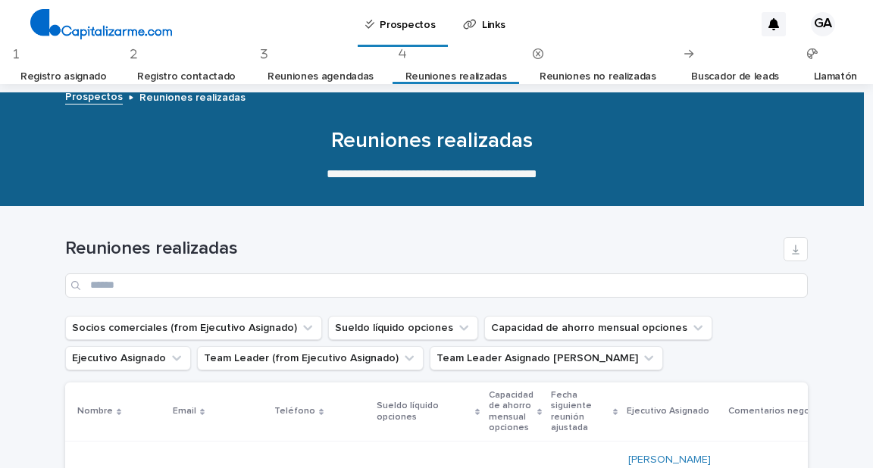
click at [570, 73] on link "Reuniones no realizadas" at bounding box center [597, 77] width 117 height 36
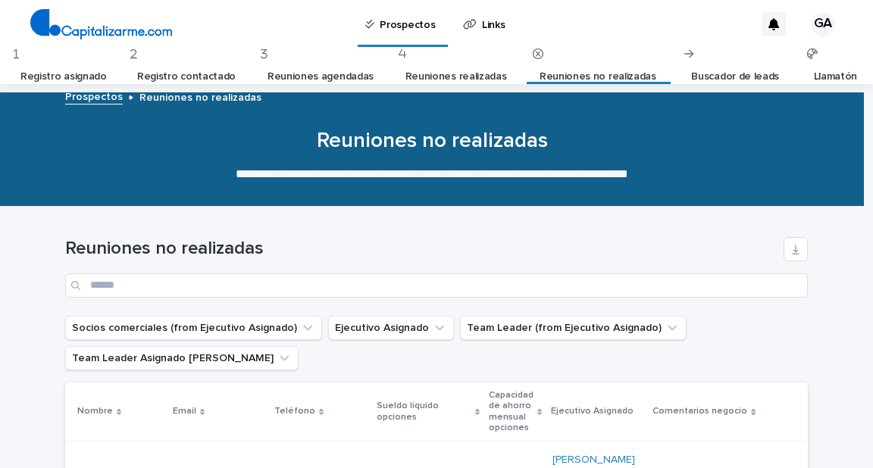
click at [285, 69] on link "Reuniones agendadas" at bounding box center [320, 77] width 106 height 36
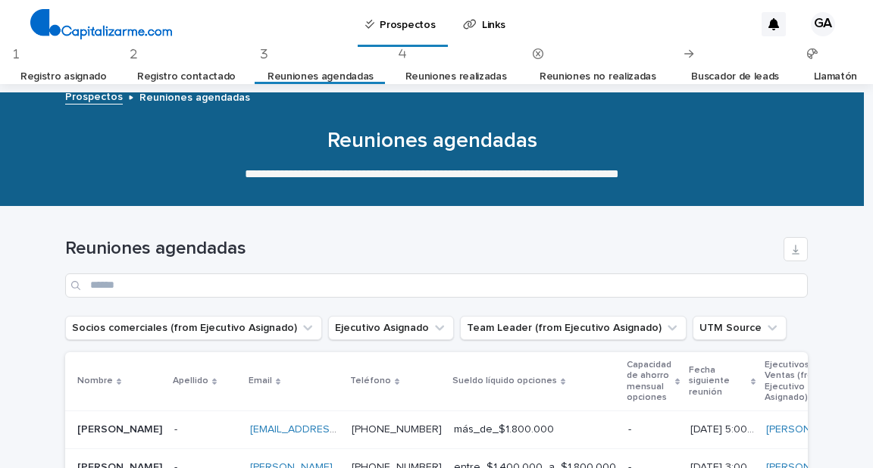
click at [215, 75] on link "Registro contactado" at bounding box center [186, 77] width 98 height 36
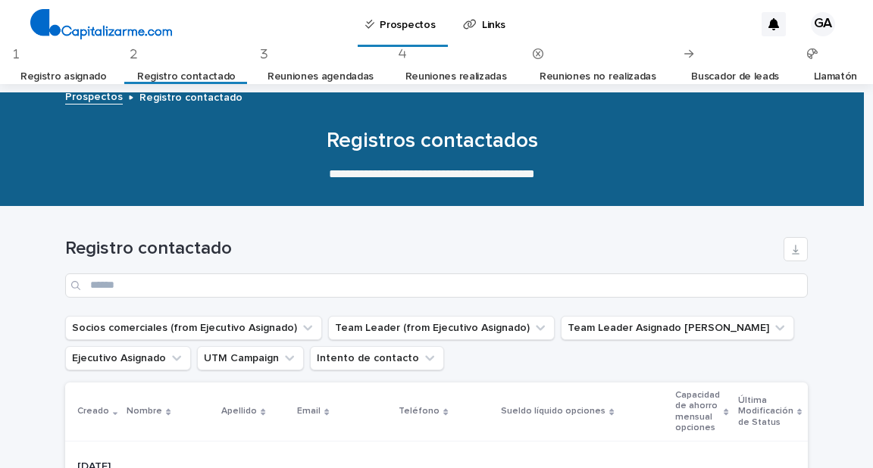
click at [97, 64] on link "Registro asignado" at bounding box center [63, 77] width 86 height 36
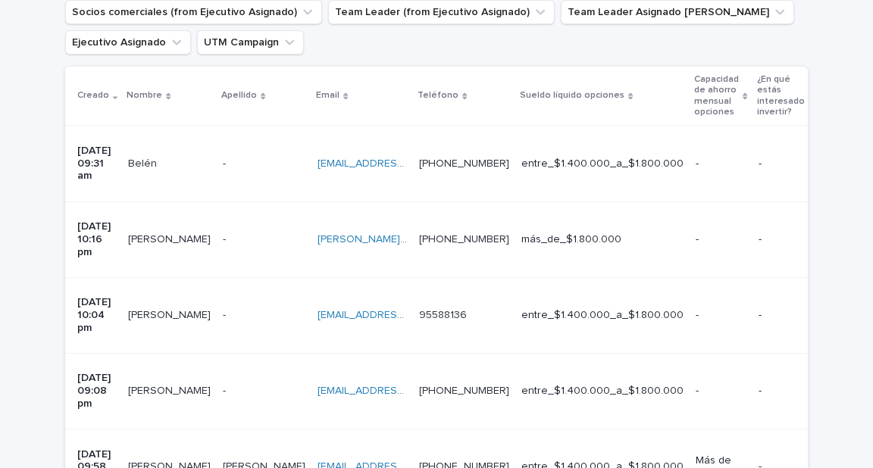
scroll to position [330, 0]
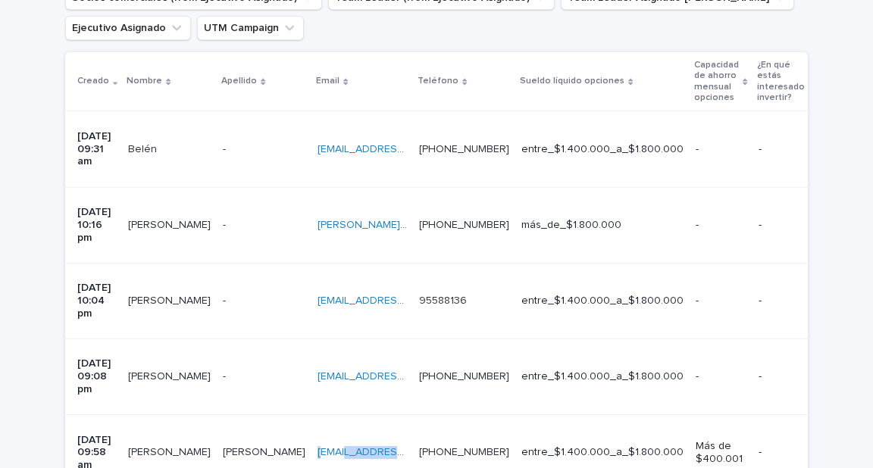
drag, startPoint x: 415, startPoint y: 344, endPoint x: 320, endPoint y: 337, distance: 95.7
click at [320, 440] on div "[EMAIL_ADDRESS][DOMAIN_NAME] [EMAIL_ADDRESS][DOMAIN_NAME]" at bounding box center [361, 452] width 89 height 25
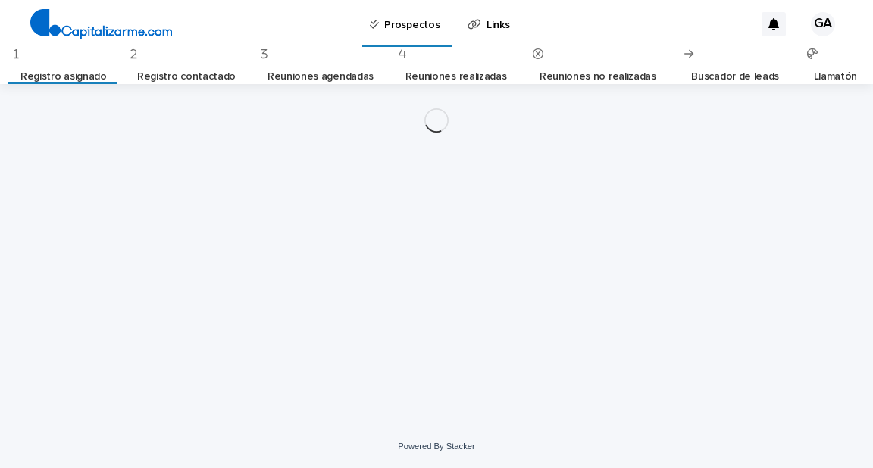
click at [638, 340] on div "Loading... Saving… Loading... Saving…" at bounding box center [436, 235] width 757 height 303
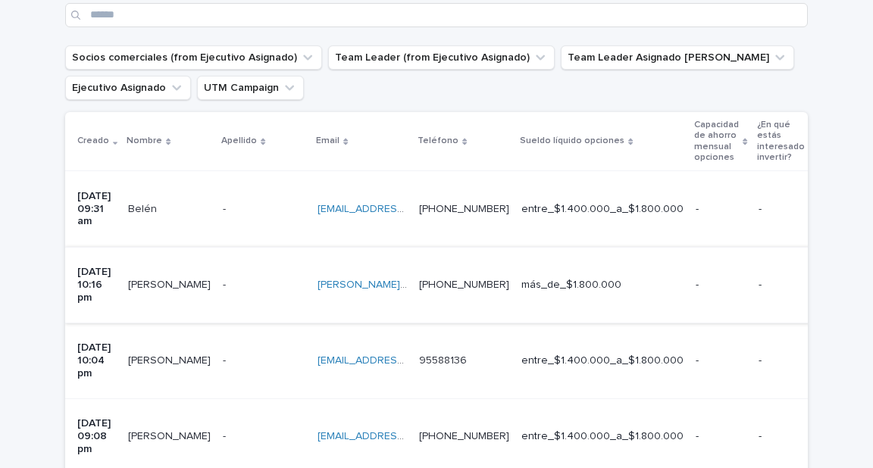
scroll to position [291, 0]
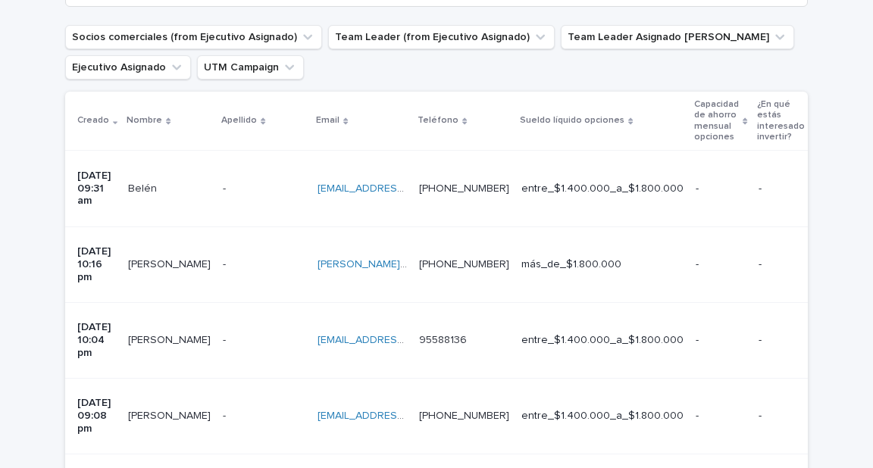
click at [407, 258] on p at bounding box center [361, 264] width 89 height 13
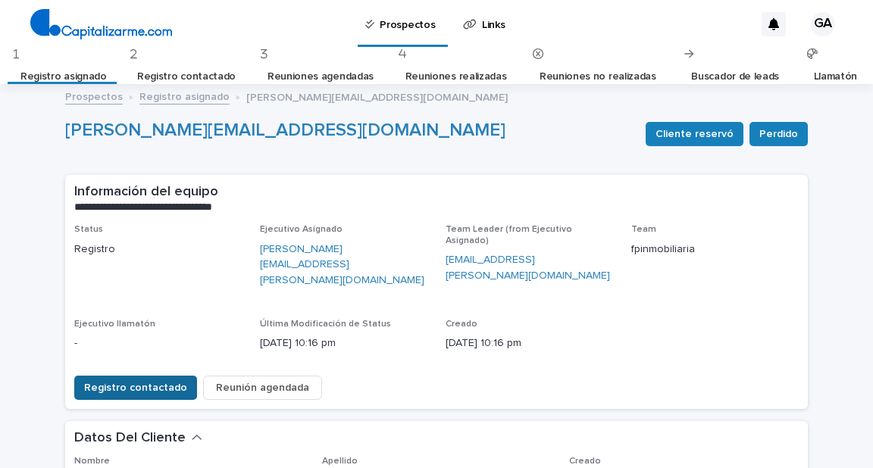
click at [158, 380] on span "Registro contactado" at bounding box center [135, 387] width 103 height 15
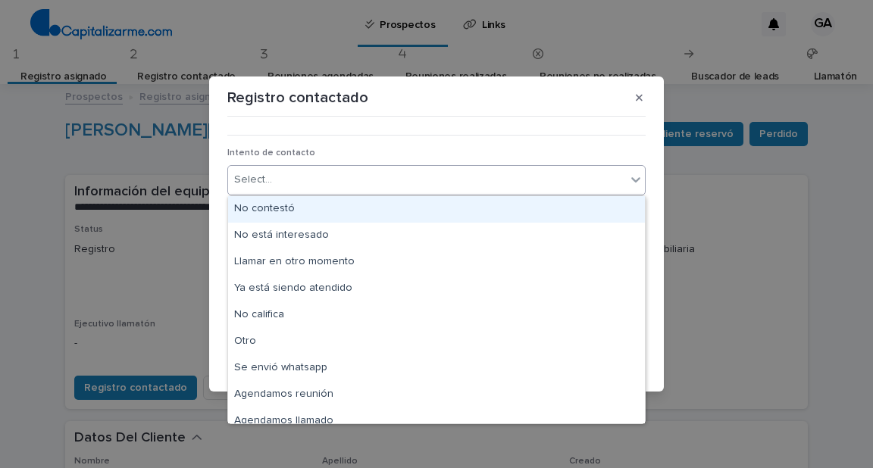
click at [298, 181] on div "Select..." at bounding box center [427, 179] width 398 height 25
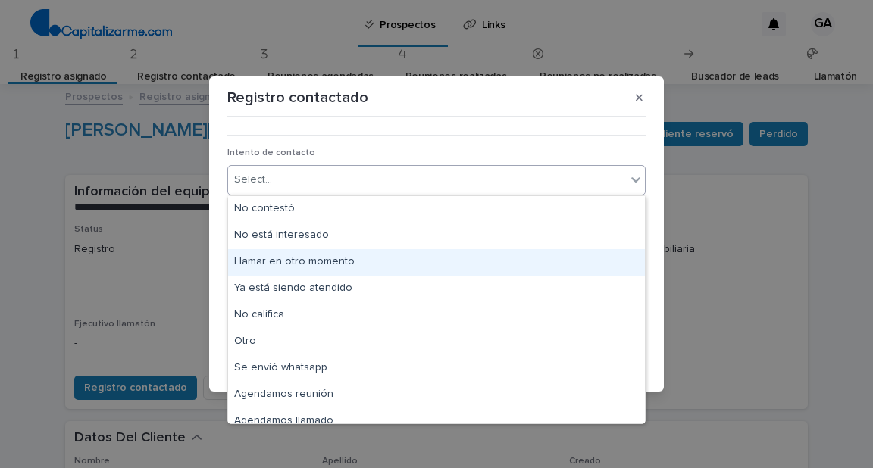
click at [306, 261] on div "Llamar en otro momento" at bounding box center [436, 262] width 417 height 27
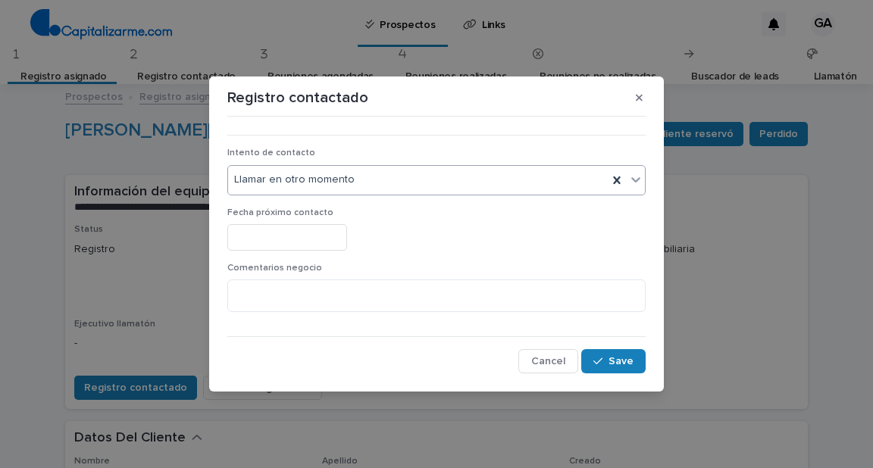
click at [290, 245] on input "text" at bounding box center [287, 237] width 120 height 27
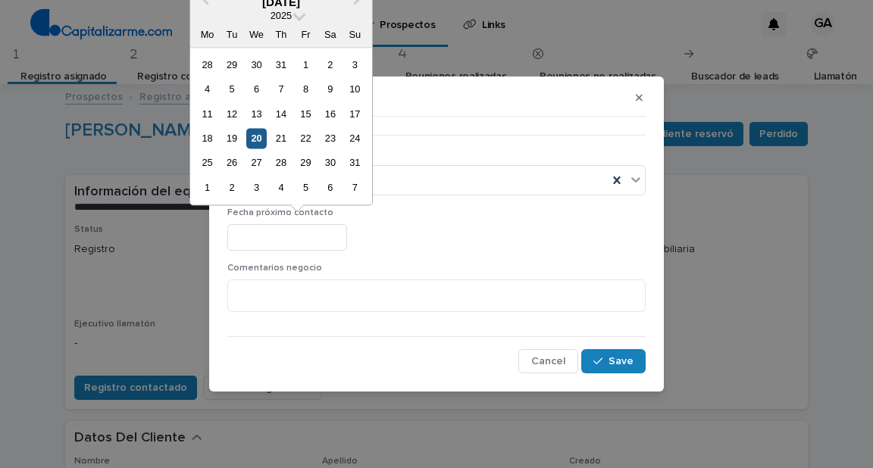
click at [259, 139] on div "20" at bounding box center [256, 138] width 20 height 20
type input "**********"
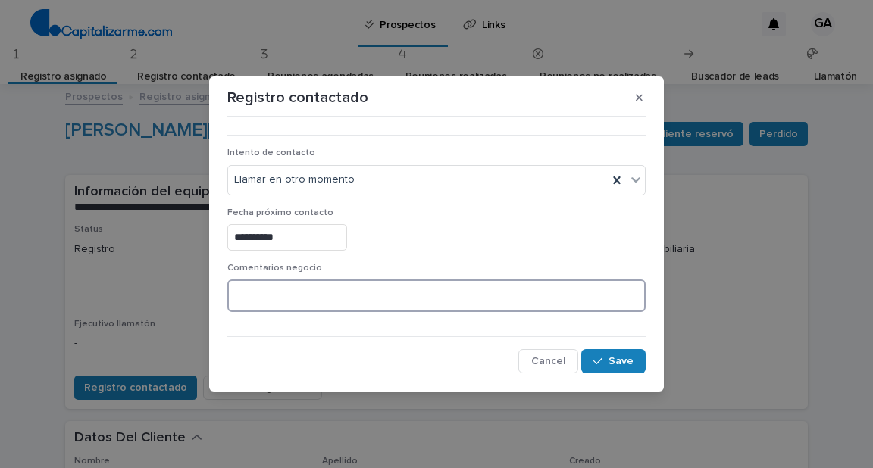
click at [311, 300] on textarea at bounding box center [436, 296] width 418 height 33
type textarea "*"
type textarea "**********"
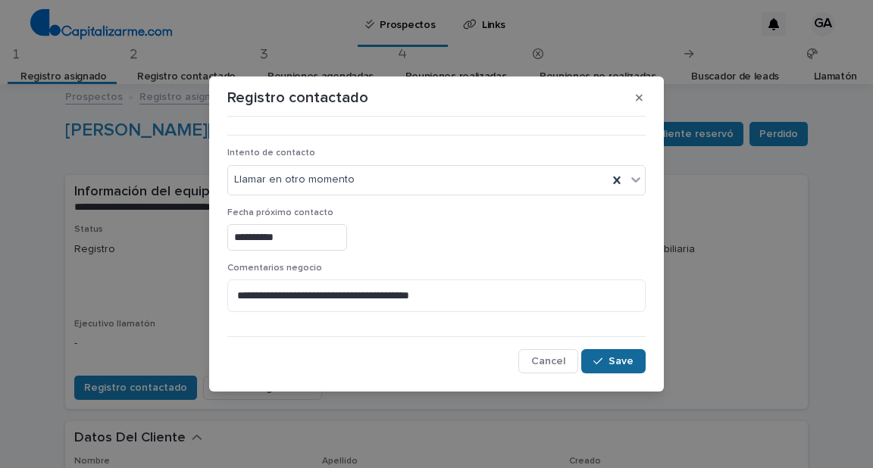
click at [605, 364] on div "button" at bounding box center [600, 361] width 15 height 11
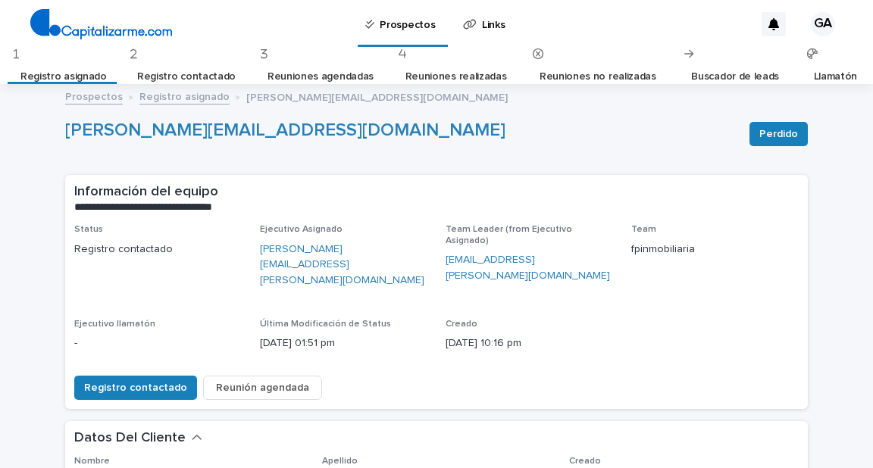
click at [88, 64] on link "Registro asignado" at bounding box center [63, 77] width 86 height 36
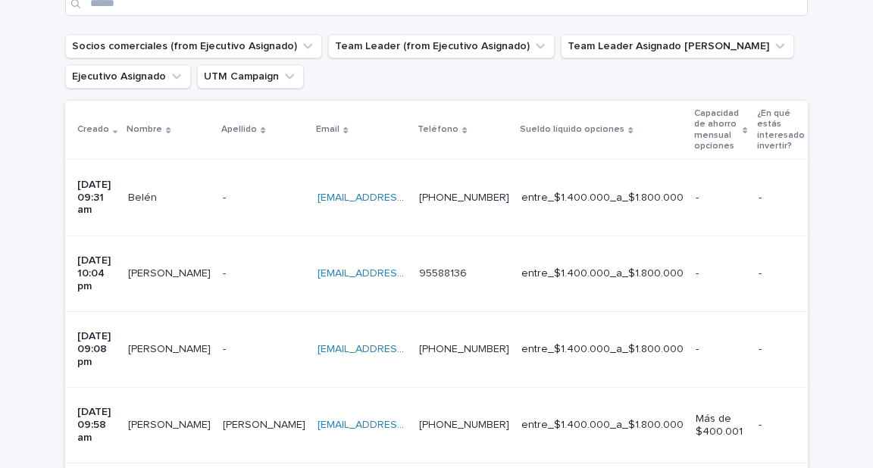
scroll to position [303, 0]
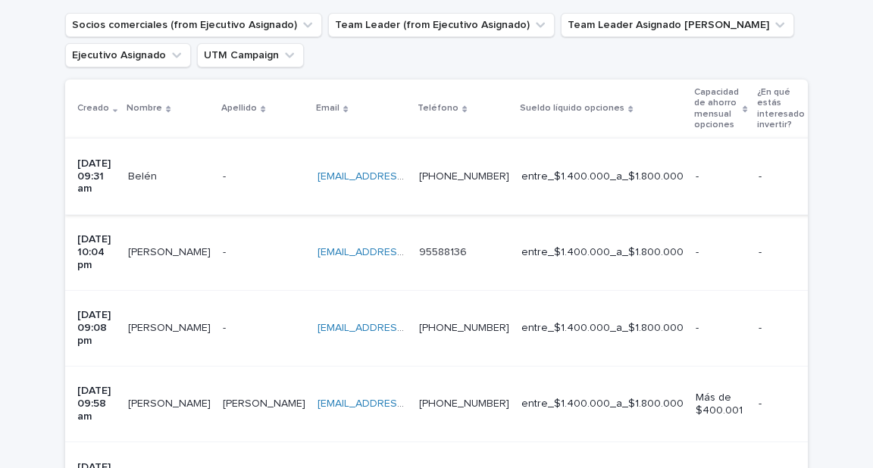
click at [364, 171] on link "[EMAIL_ADDRESS][DOMAIN_NAME]" at bounding box center [402, 176] width 171 height 11
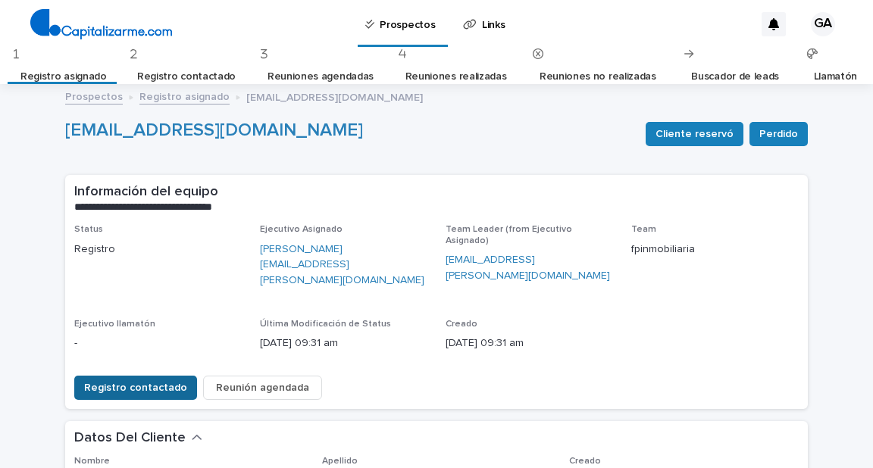
click at [142, 380] on span "Registro contactado" at bounding box center [135, 387] width 103 height 15
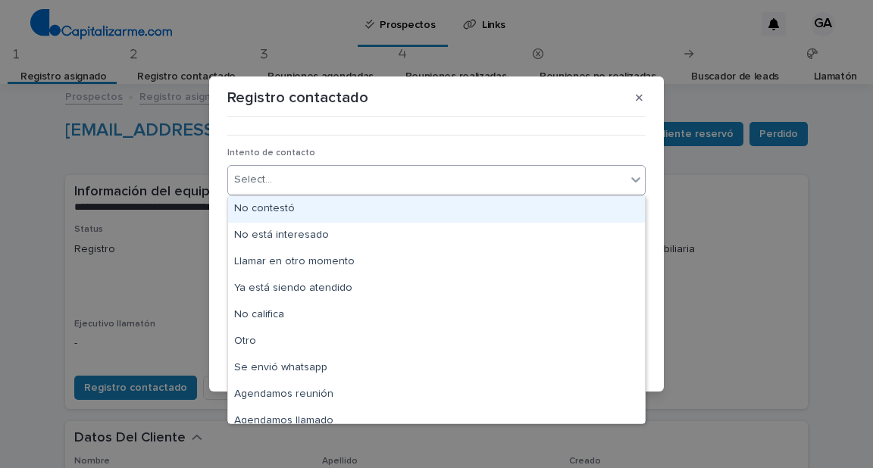
click at [284, 186] on div "Select..." at bounding box center [427, 179] width 398 height 25
click at [273, 210] on div "No contestó" at bounding box center [436, 209] width 417 height 27
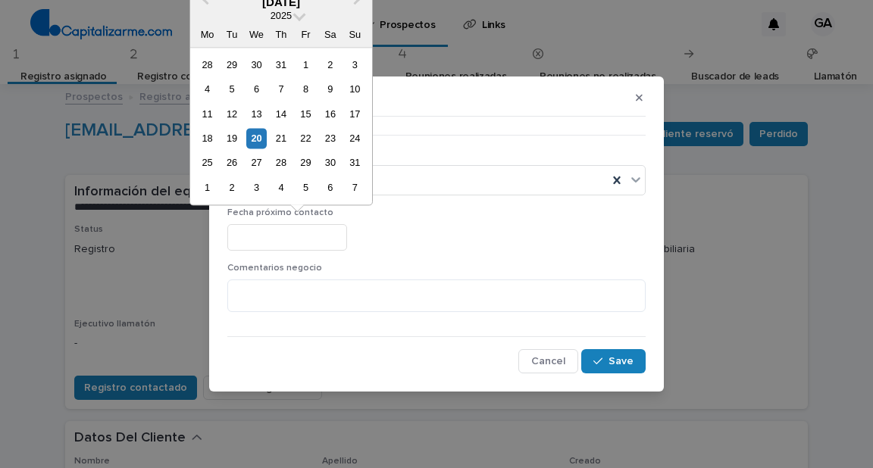
click at [347, 239] on input "text" at bounding box center [287, 237] width 120 height 27
click at [282, 139] on div "21" at bounding box center [280, 138] width 20 height 20
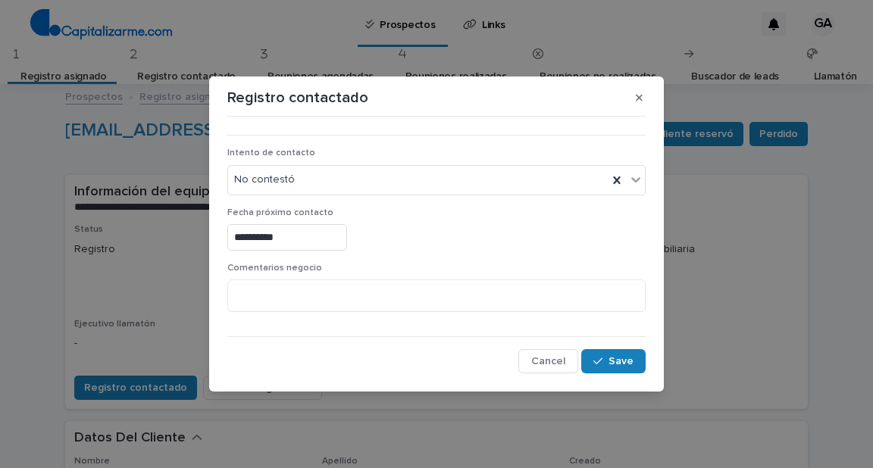
click at [264, 238] on input "**********" at bounding box center [287, 237] width 120 height 27
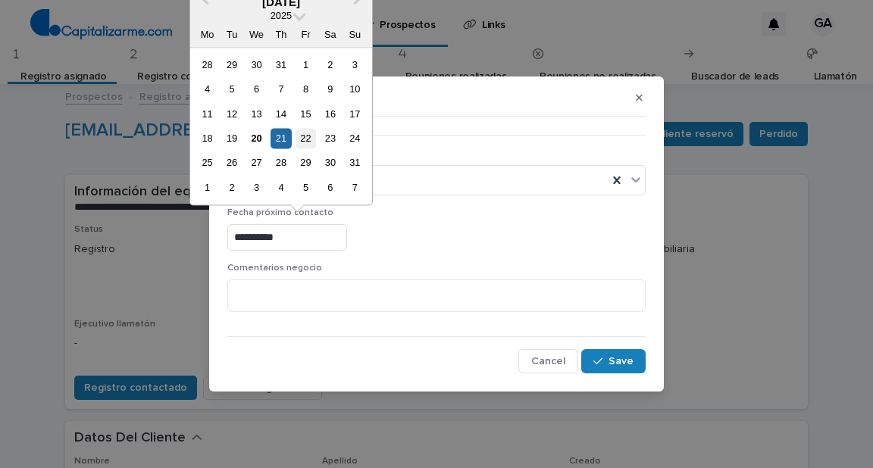
click at [303, 133] on div "22" at bounding box center [305, 138] width 20 height 20
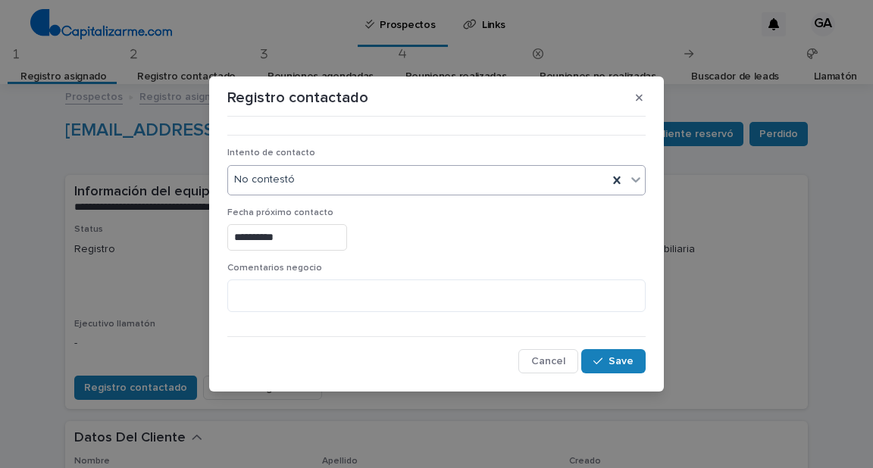
type input "**********"
click at [628, 356] on span "Save" at bounding box center [620, 361] width 25 height 11
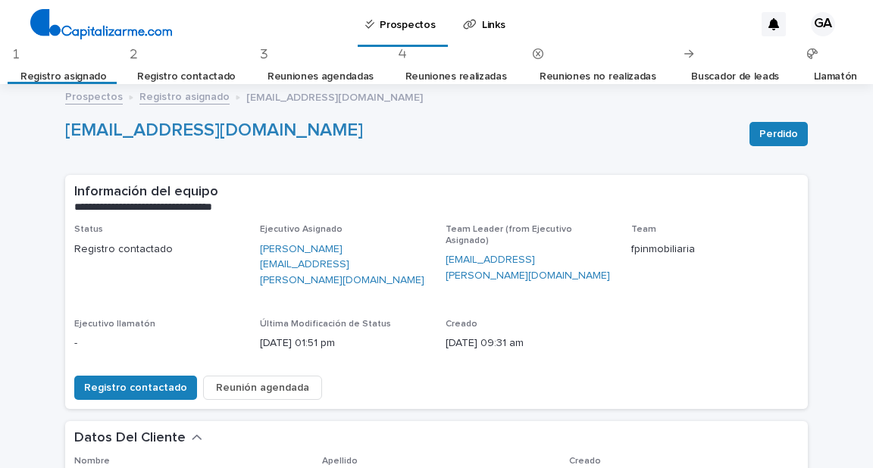
click at [98, 67] on link "Registro asignado" at bounding box center [63, 77] width 86 height 36
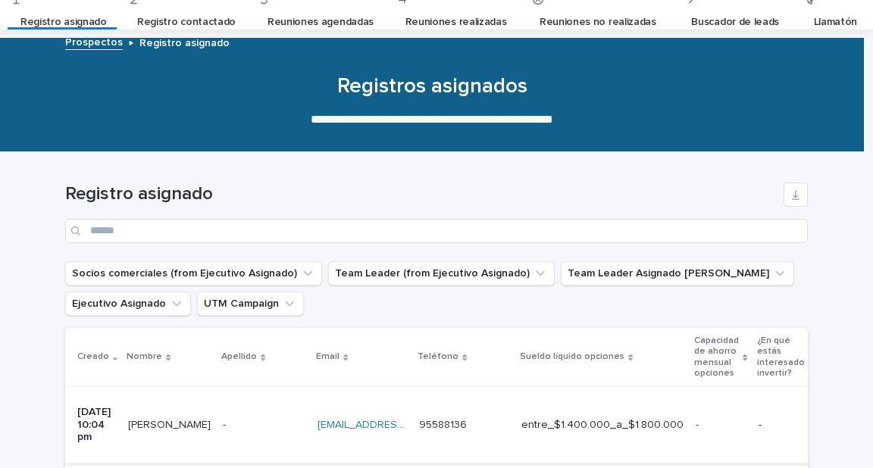
scroll to position [121, 0]
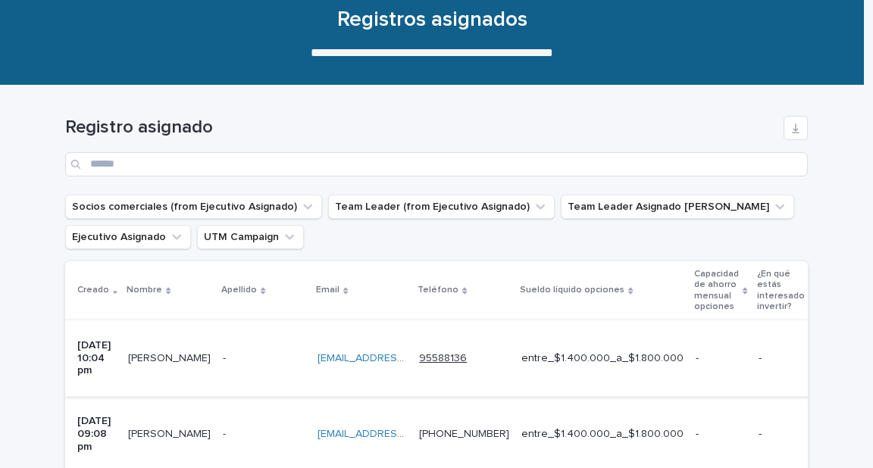
click at [448, 353] on link "95588136" at bounding box center [443, 358] width 48 height 11
click at [558, 352] on div "entre_$1.400.000_a_$1.800.000" at bounding box center [602, 358] width 162 height 25
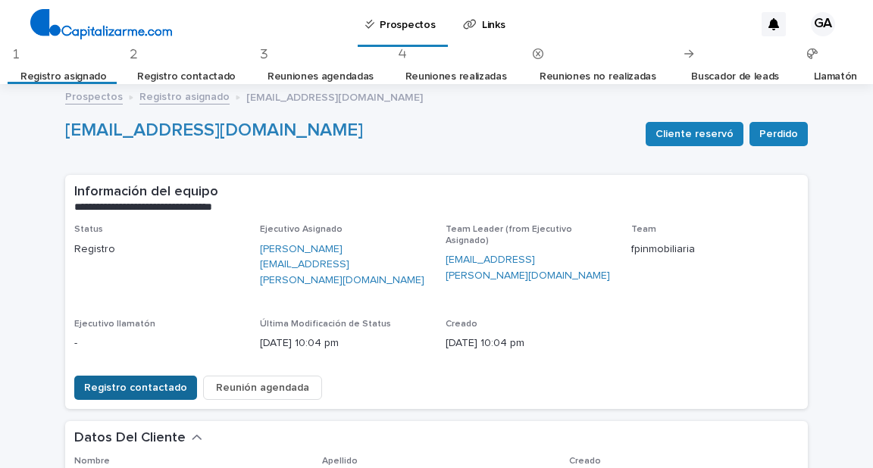
click at [146, 380] on span "Registro contactado" at bounding box center [135, 387] width 103 height 15
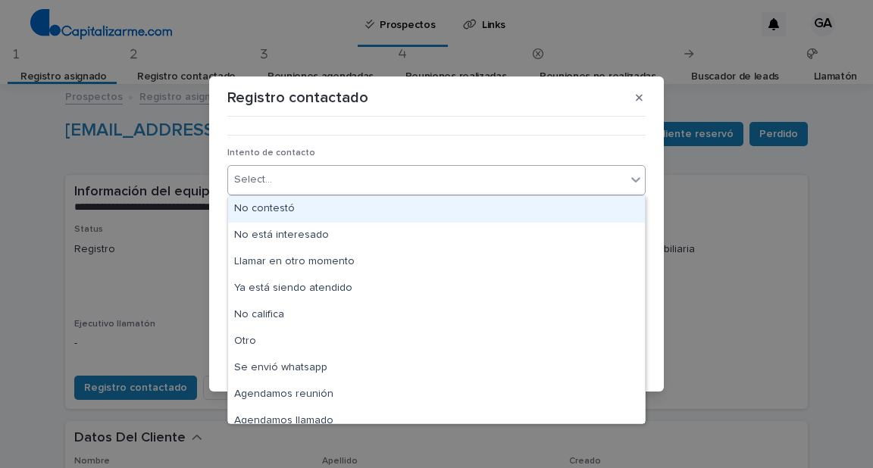
click at [279, 182] on div "Select..." at bounding box center [427, 179] width 398 height 25
click at [270, 213] on div "No contestó" at bounding box center [436, 209] width 417 height 27
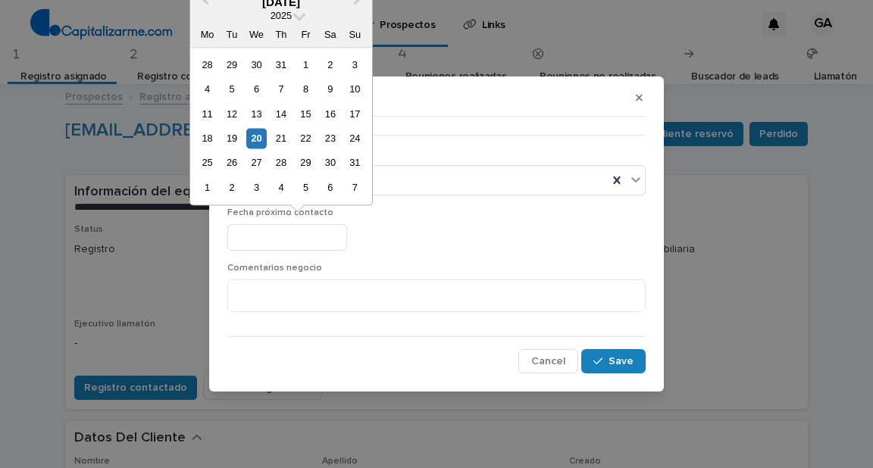
click at [333, 239] on input "text" at bounding box center [287, 237] width 120 height 27
click at [305, 139] on div "22" at bounding box center [305, 138] width 20 height 20
type input "**********"
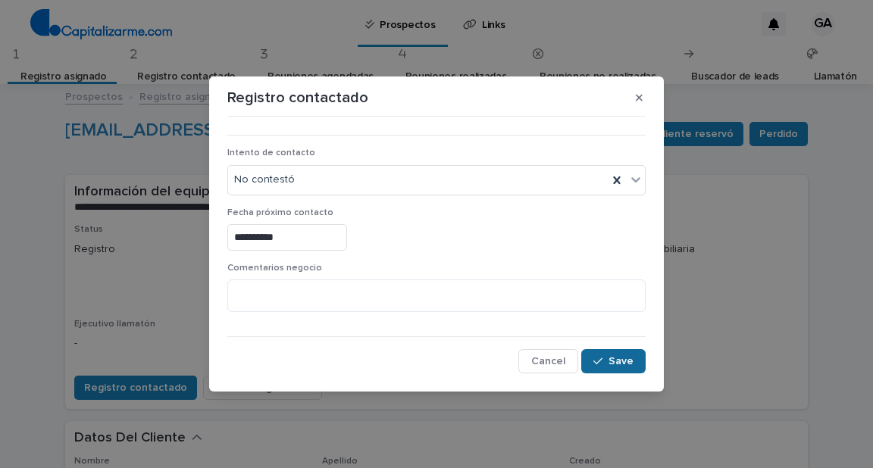
click at [593, 365] on button "Save" at bounding box center [613, 361] width 64 height 24
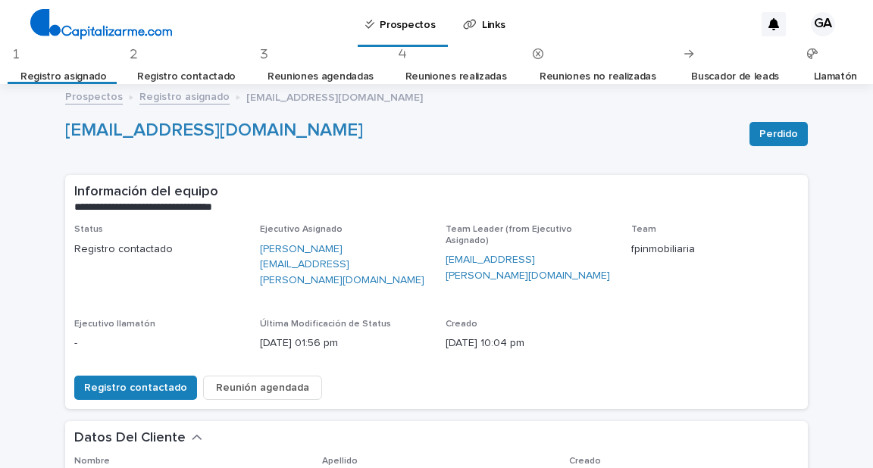
click at [97, 61] on link "Registro asignado" at bounding box center [63, 77] width 86 height 36
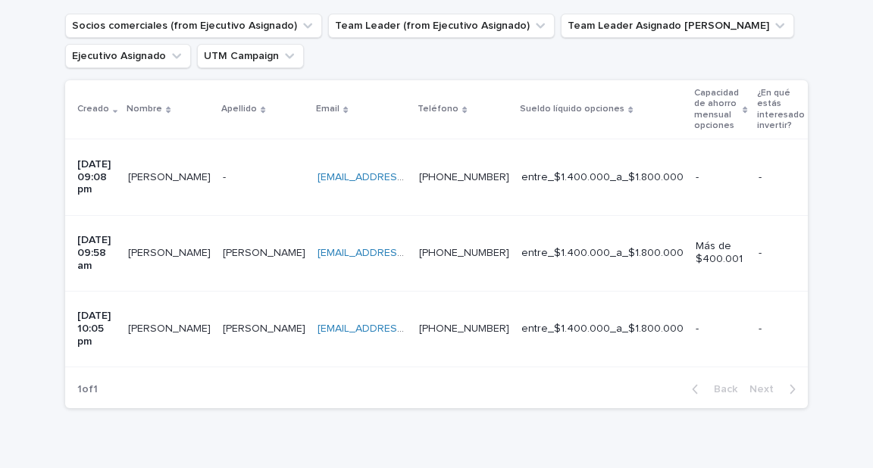
scroll to position [303, 0]
click at [401, 171] on link "[EMAIL_ADDRESS][DOMAIN_NAME]" at bounding box center [402, 176] width 171 height 11
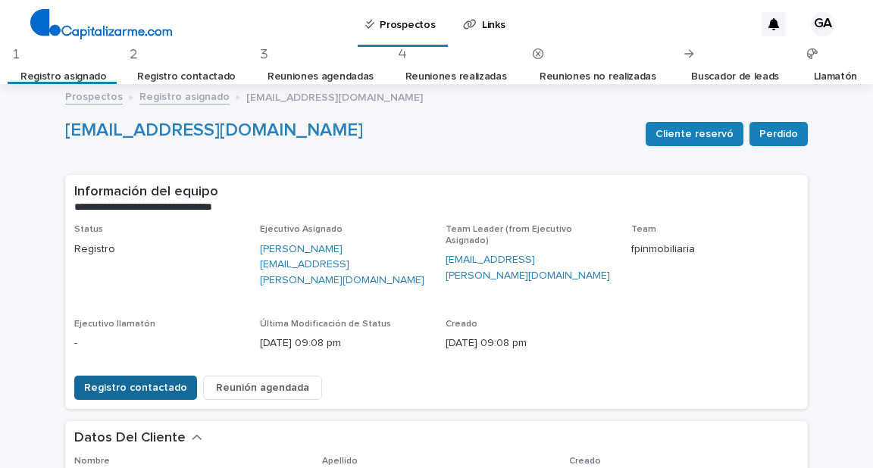
click at [171, 380] on span "Registro contactado" at bounding box center [135, 387] width 103 height 15
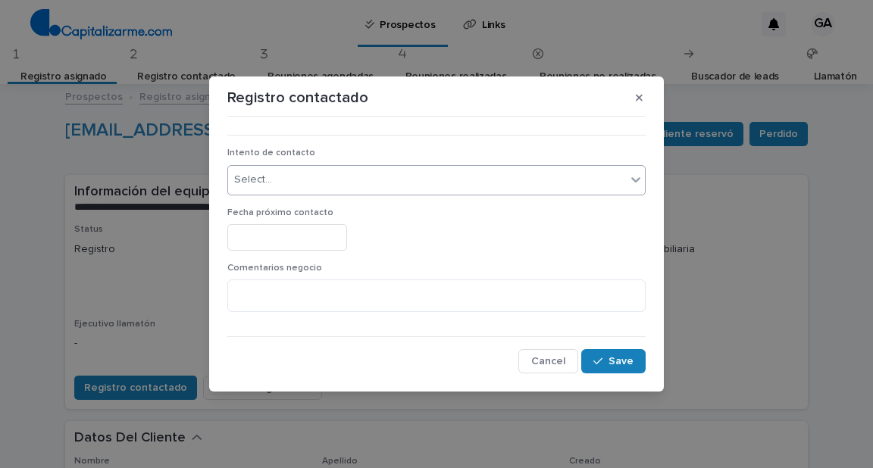
click at [294, 180] on div "Select..." at bounding box center [427, 179] width 398 height 25
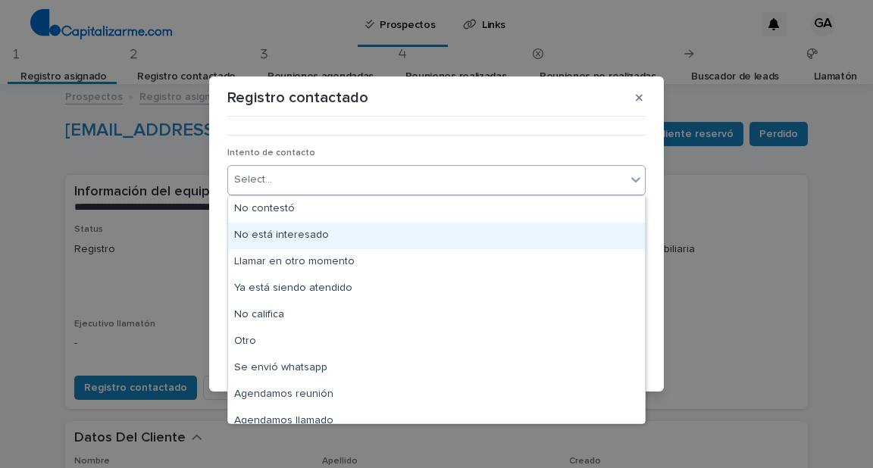
click at [300, 233] on div "No está interesado" at bounding box center [436, 236] width 417 height 27
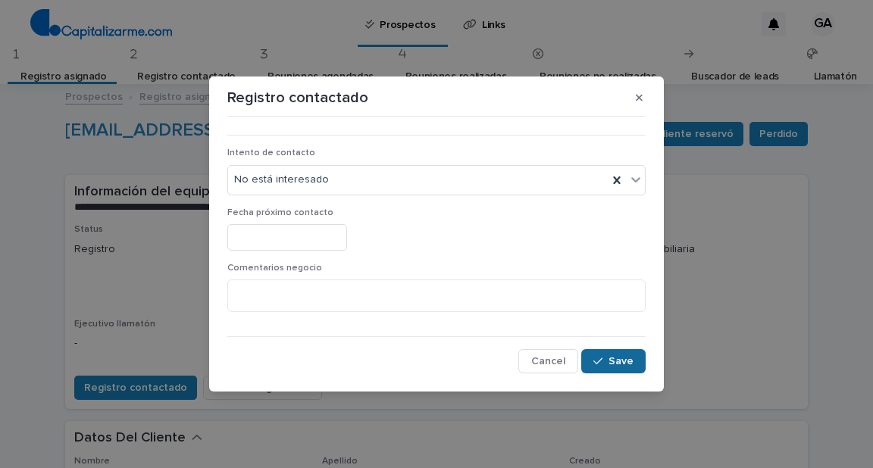
click at [626, 364] on span "Save" at bounding box center [620, 361] width 25 height 11
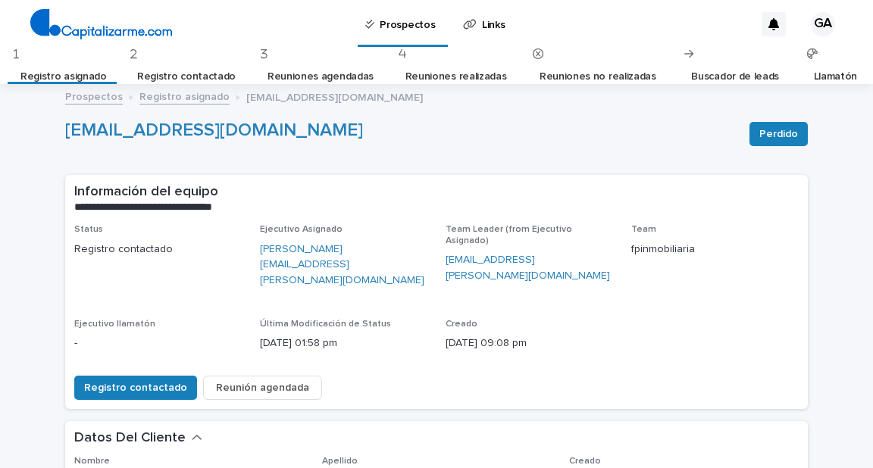
click at [106, 76] on link "Registro asignado" at bounding box center [63, 77] width 86 height 36
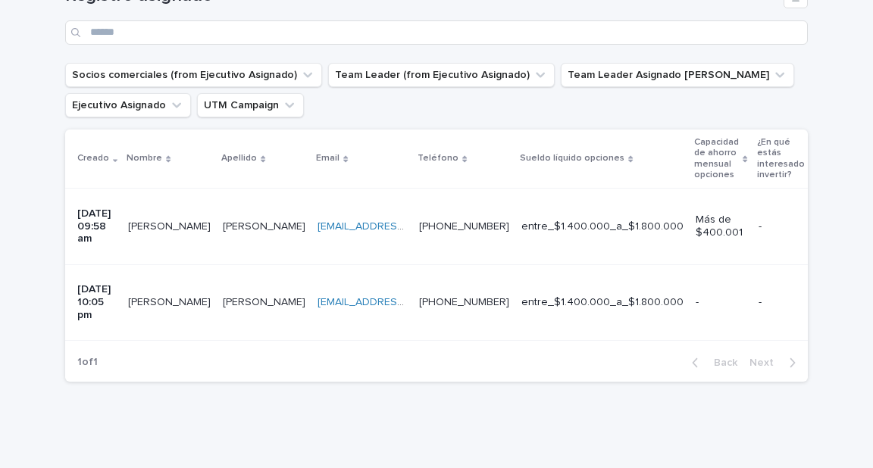
scroll to position [254, 0]
click at [584, 220] on p "entre_$1.400.000_a_$1.800.000" at bounding box center [602, 226] width 162 height 13
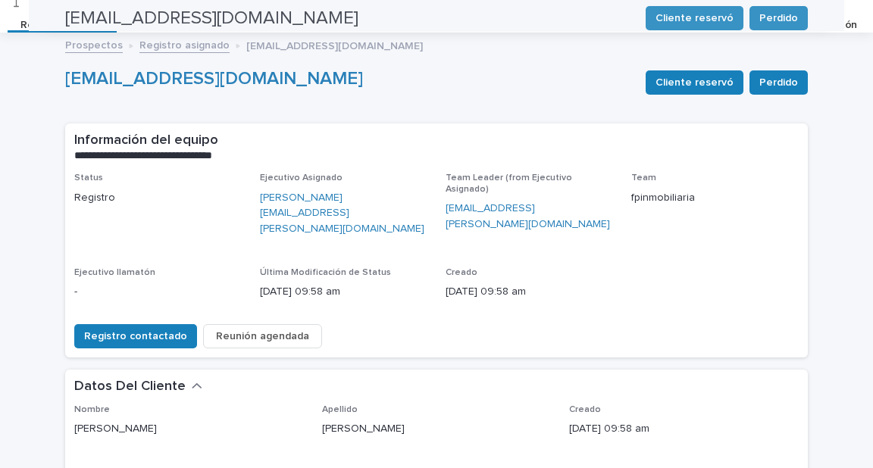
scroll to position [48, 0]
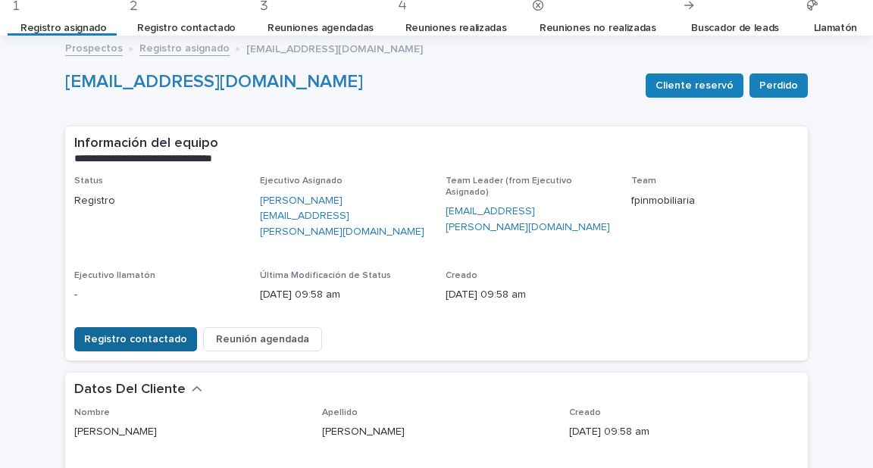
click at [126, 332] on span "Registro contactado" at bounding box center [135, 339] width 103 height 15
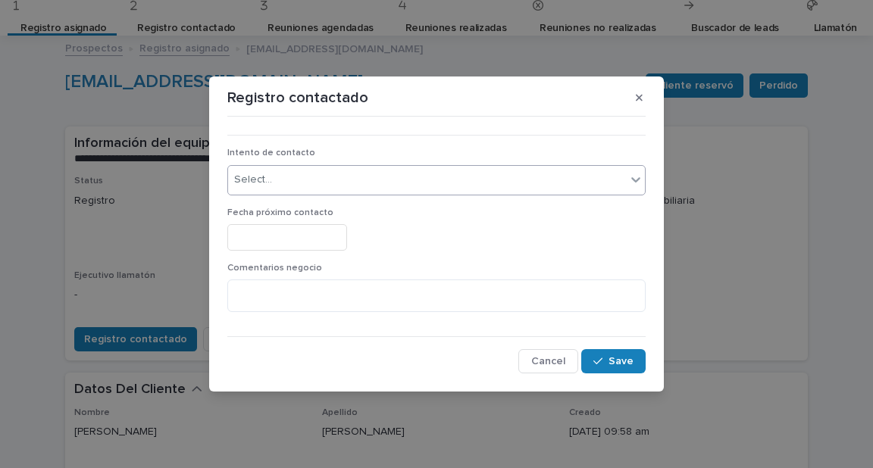
click at [289, 183] on div "Select..." at bounding box center [427, 179] width 398 height 25
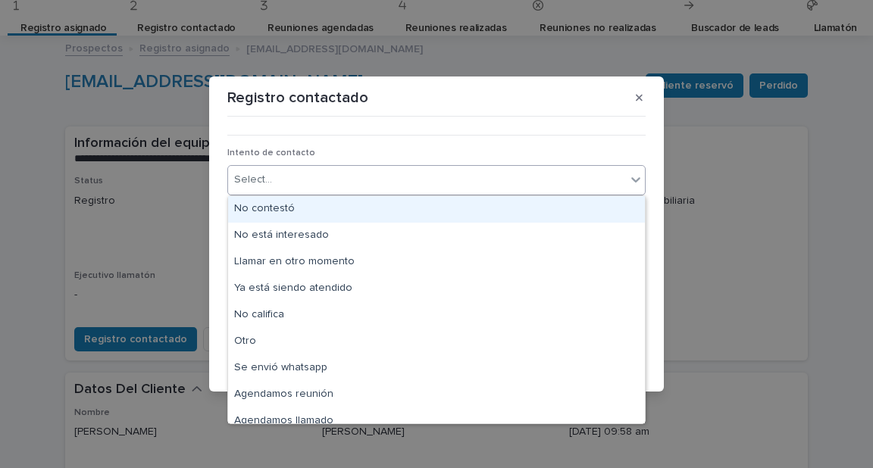
click at [282, 207] on div "No contestó" at bounding box center [436, 209] width 417 height 27
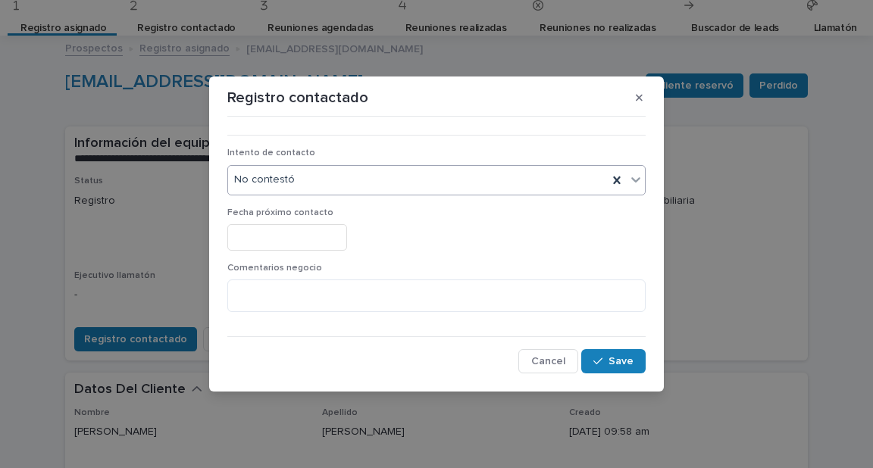
click at [288, 231] on input "text" at bounding box center [287, 237] width 120 height 27
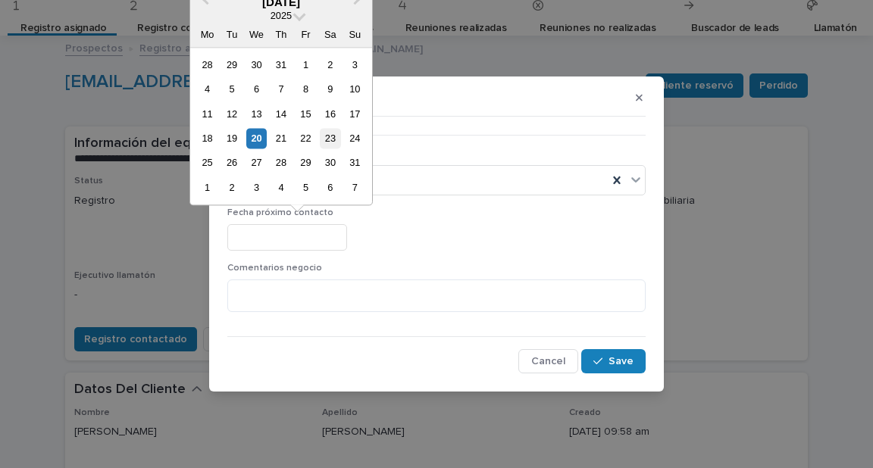
click at [331, 136] on div "23" at bounding box center [330, 138] width 20 height 20
type input "**********"
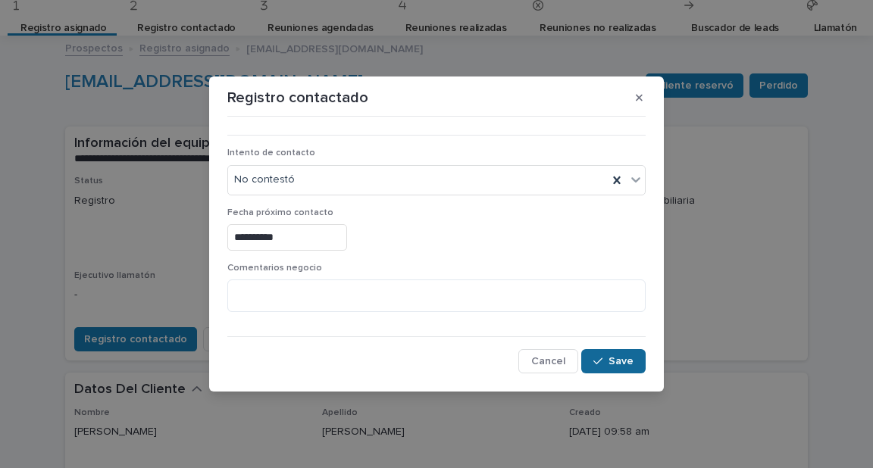
click at [621, 365] on span "Save" at bounding box center [620, 361] width 25 height 11
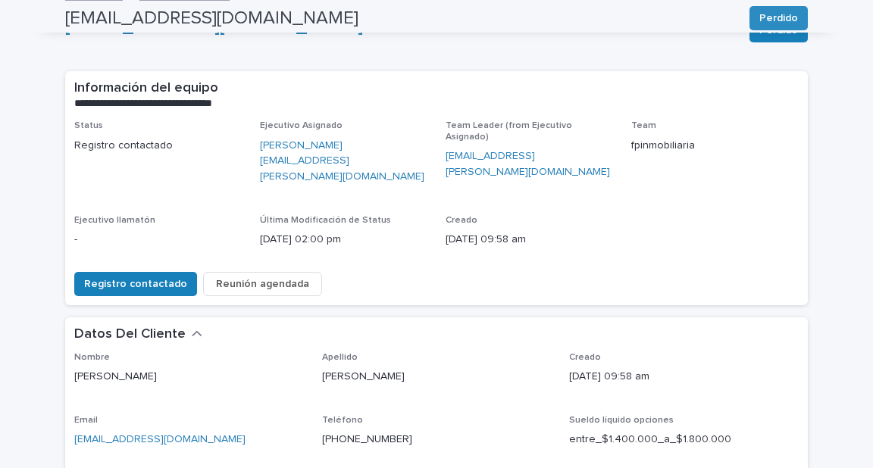
scroll to position [0, 0]
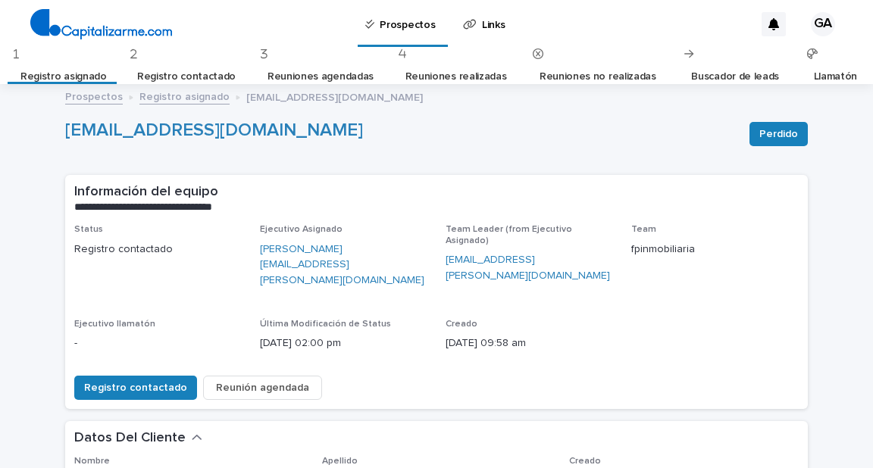
click at [81, 59] on link "Registro asignado" at bounding box center [63, 77] width 86 height 36
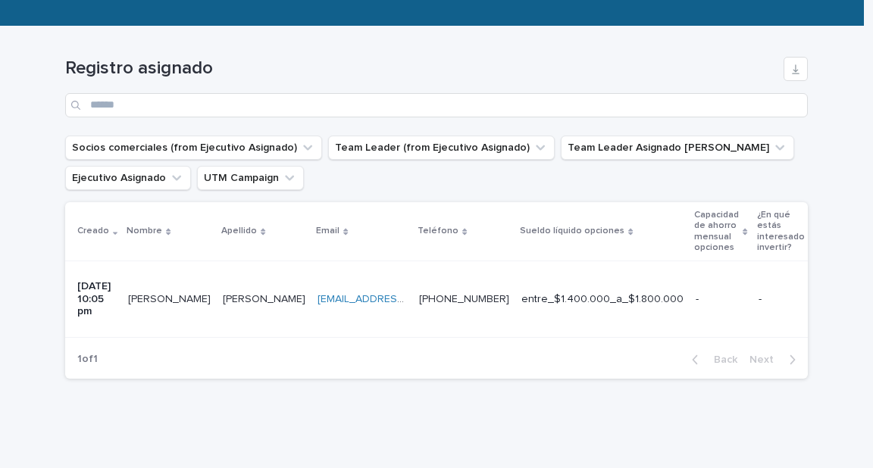
scroll to position [182, 0]
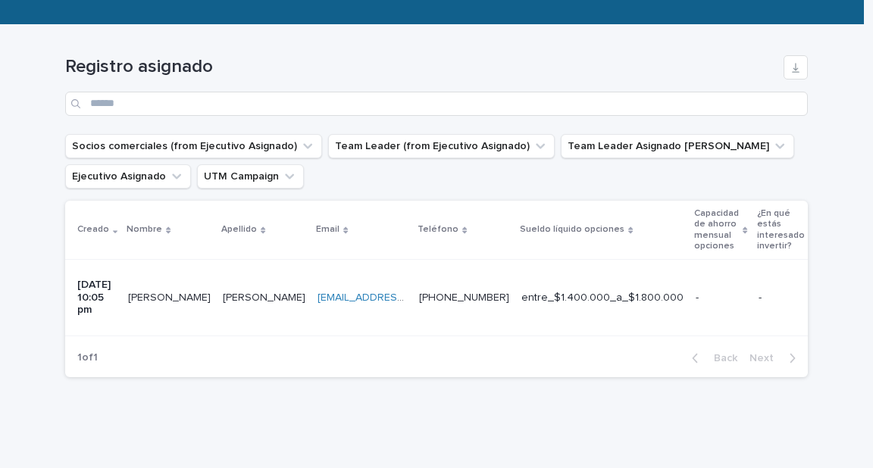
click at [573, 292] on p "entre_$1.400.000_a_$1.800.000" at bounding box center [602, 298] width 162 height 13
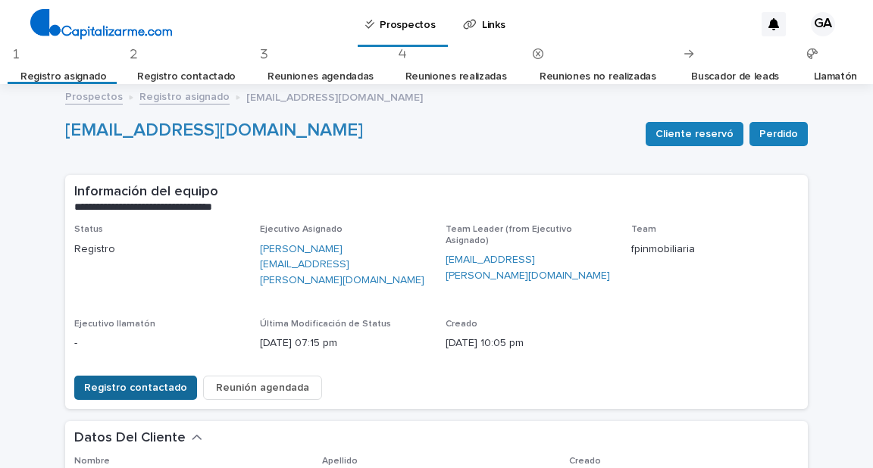
click at [166, 380] on span "Registro contactado" at bounding box center [135, 387] width 103 height 15
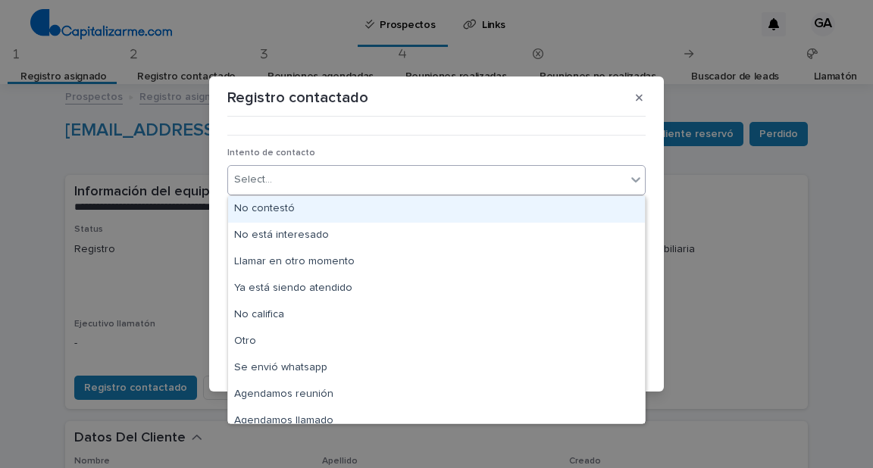
click at [274, 180] on div "Select..." at bounding box center [427, 179] width 398 height 25
click at [273, 202] on div "No contestó" at bounding box center [436, 209] width 417 height 27
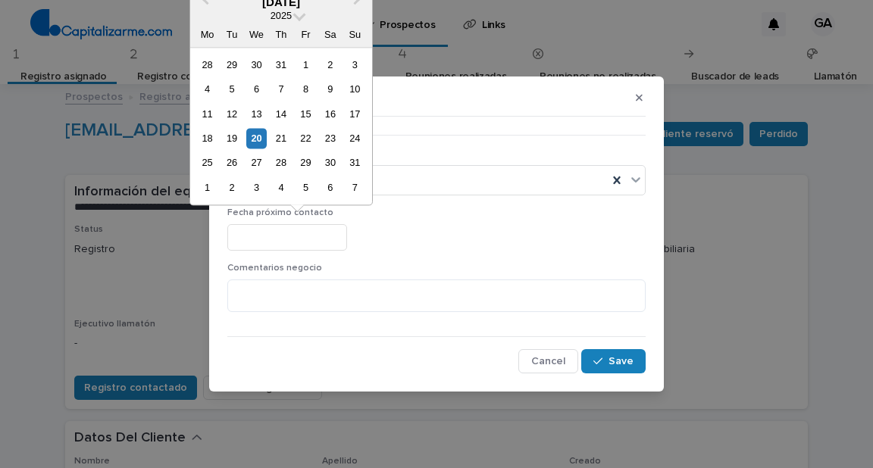
click at [294, 233] on input "text" at bounding box center [287, 237] width 120 height 27
click at [312, 139] on div "22" at bounding box center [305, 138] width 20 height 20
type input "**********"
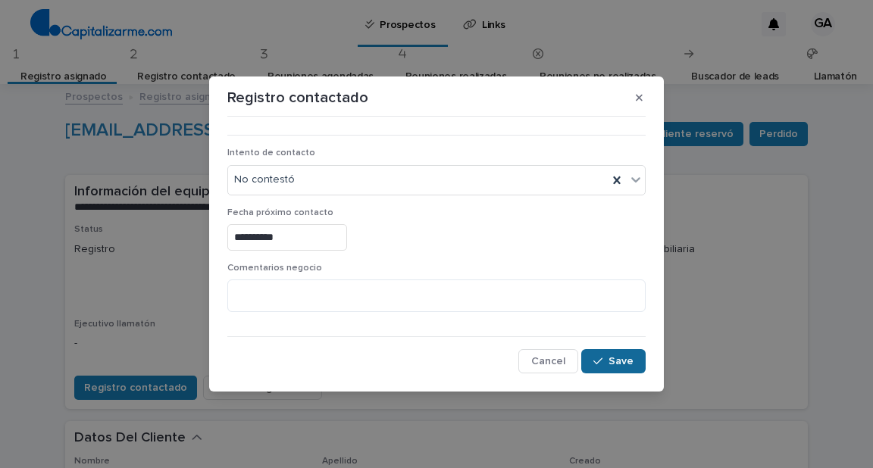
click at [629, 364] on span "Save" at bounding box center [620, 361] width 25 height 11
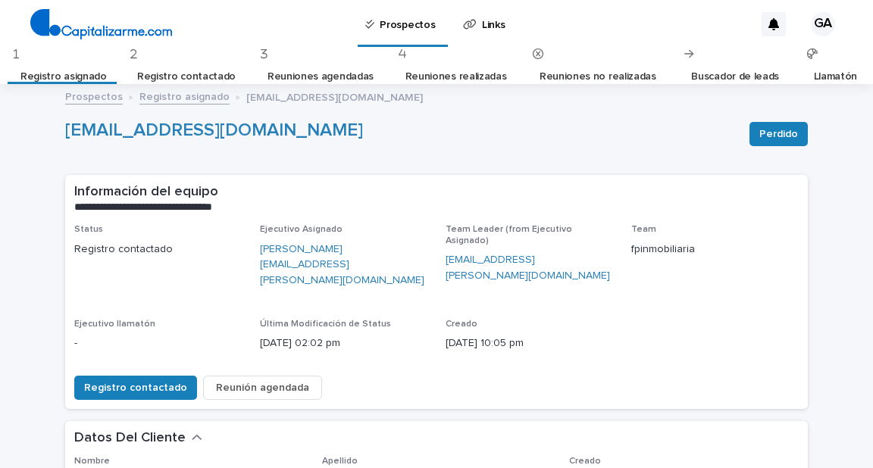
click at [73, 67] on link "Registro asignado" at bounding box center [63, 77] width 86 height 36
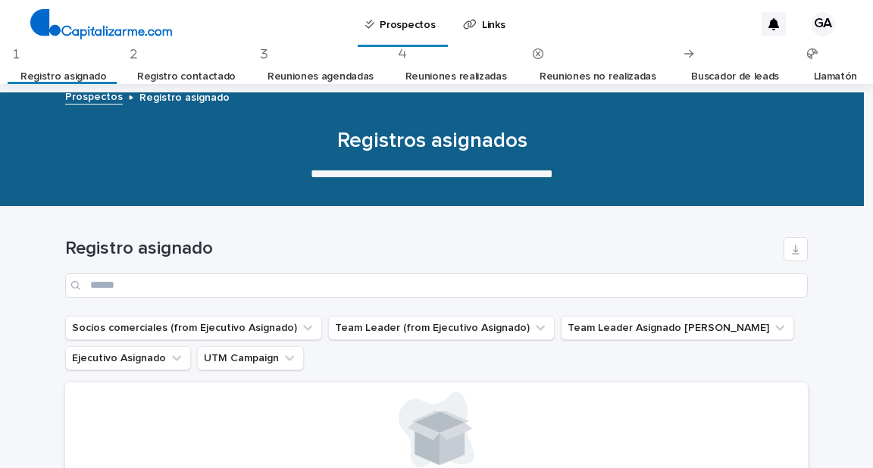
click at [191, 64] on link "Registro contactado" at bounding box center [186, 77] width 98 height 36
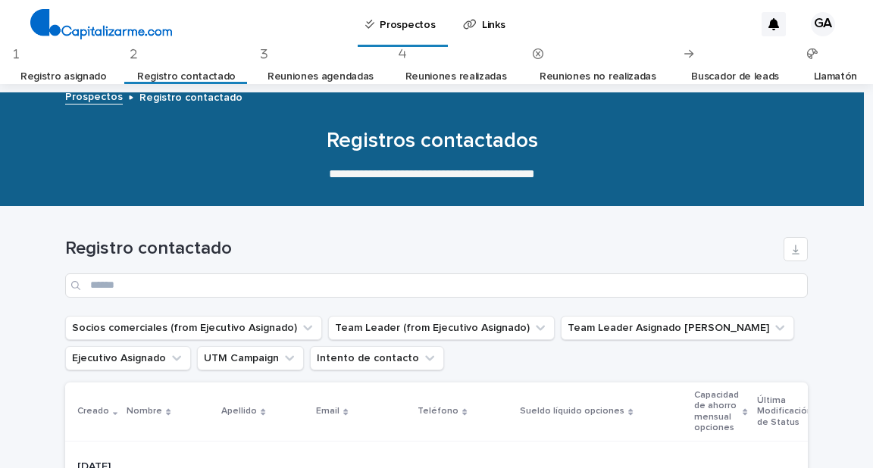
click at [303, 60] on link "Reuniones agendadas" at bounding box center [320, 77] width 106 height 36
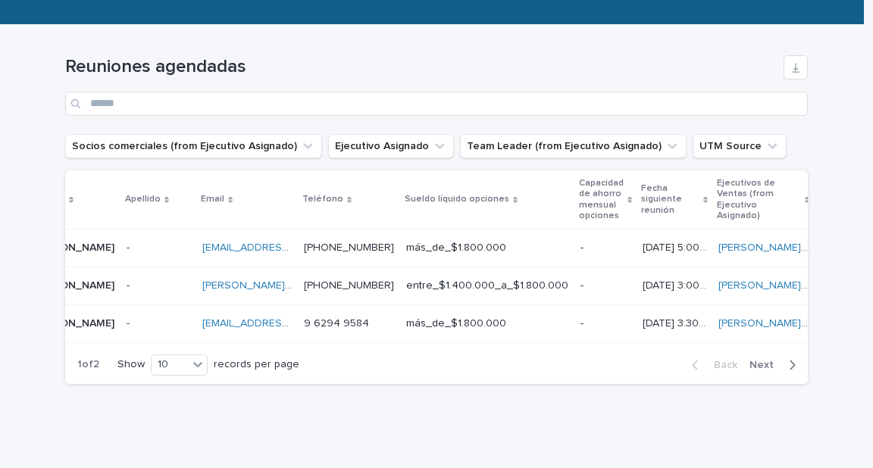
scroll to position [0, 42]
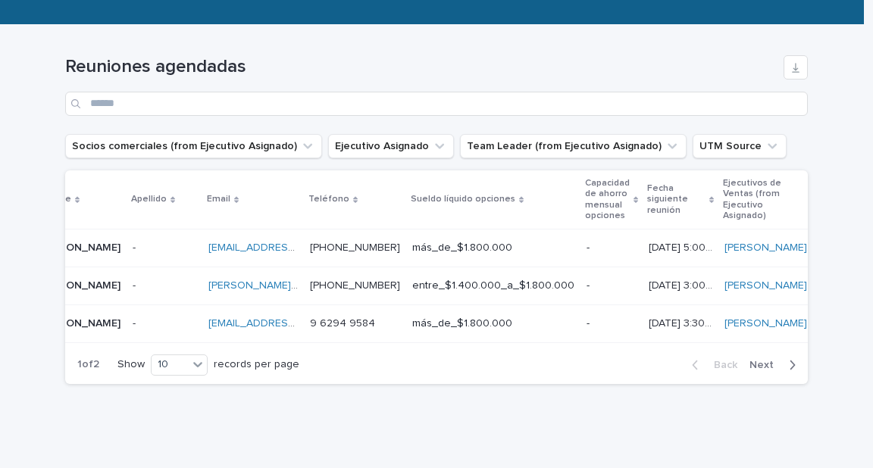
click at [501, 321] on p "más_de_$1.800.000" at bounding box center [493, 323] width 162 height 13
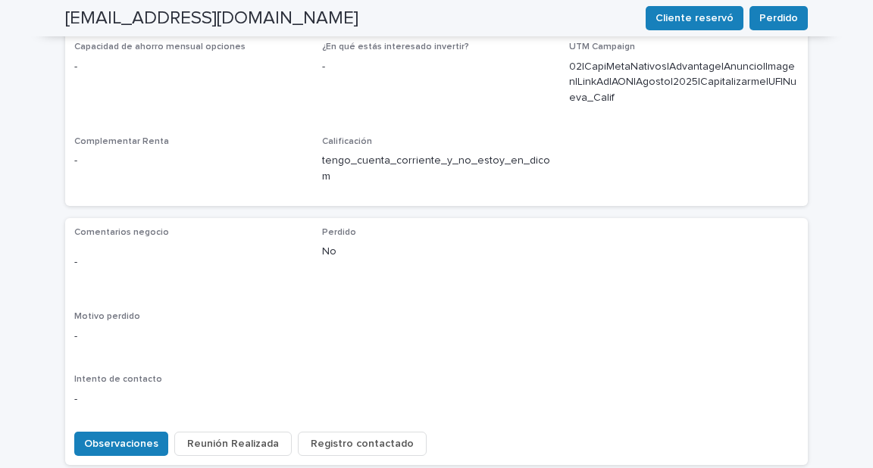
scroll to position [545, 0]
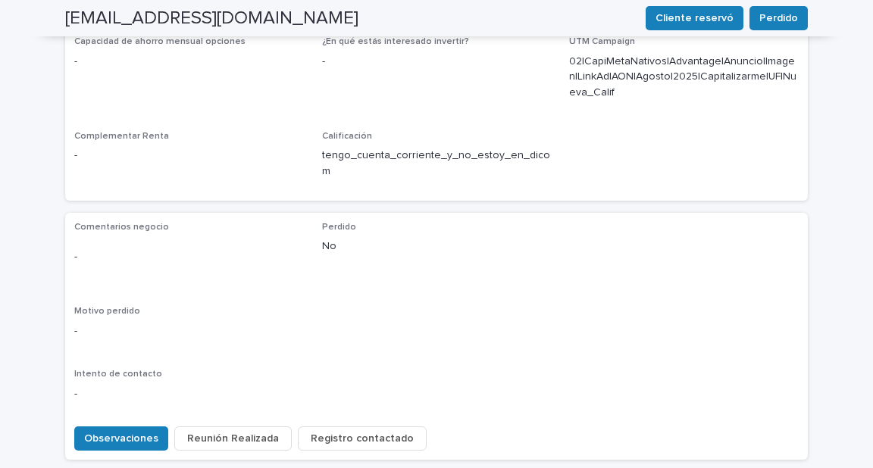
click at [230, 431] on span "Reunión Realizada" at bounding box center [233, 438] width 92 height 15
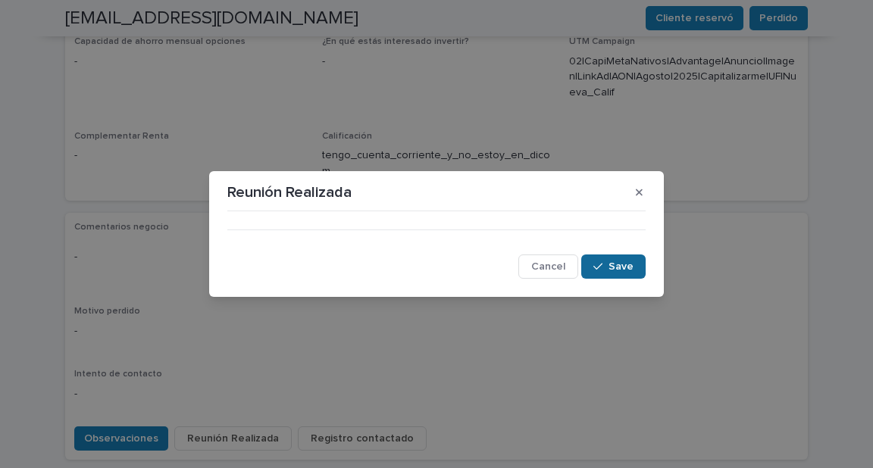
click at [599, 267] on icon "button" at bounding box center [597, 266] width 9 height 11
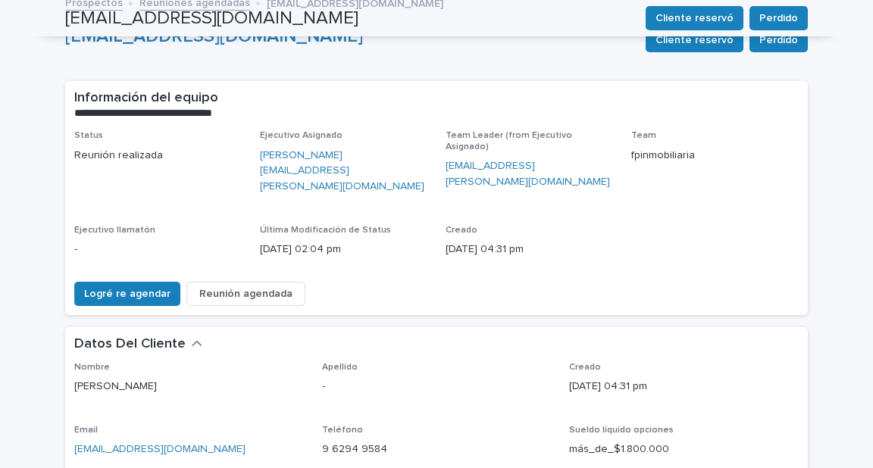
scroll to position [0, 0]
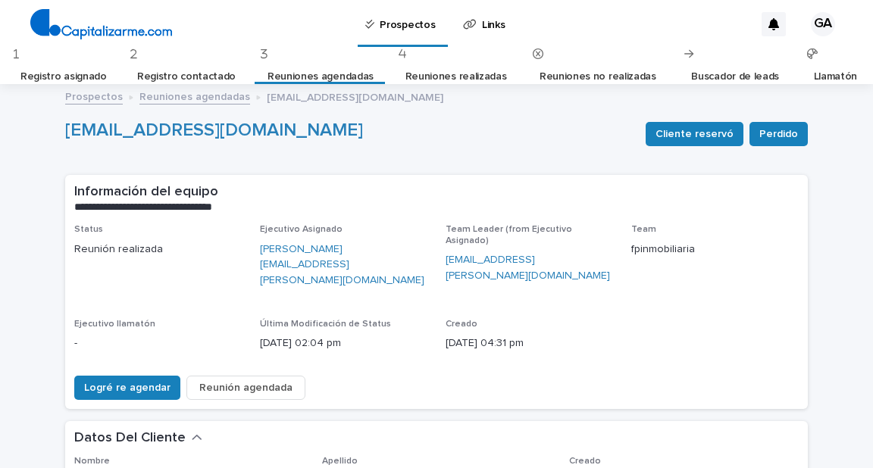
click at [427, 73] on link "Reuniones realizadas" at bounding box center [456, 77] width 102 height 36
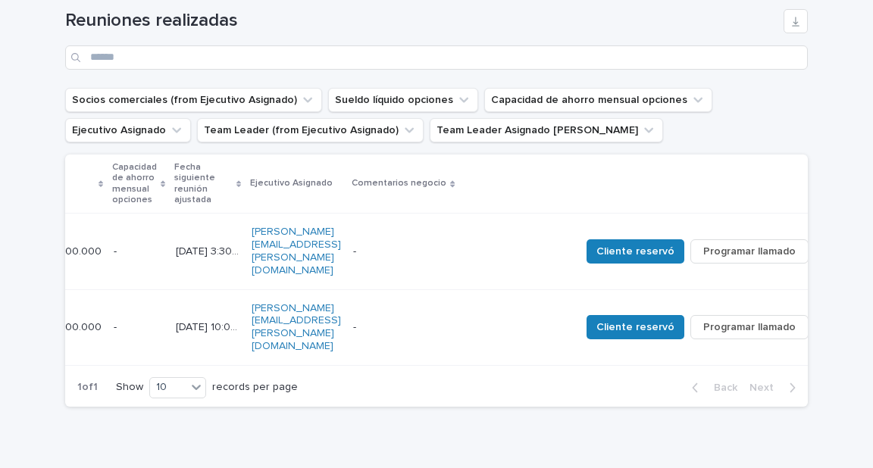
scroll to position [0, 476]
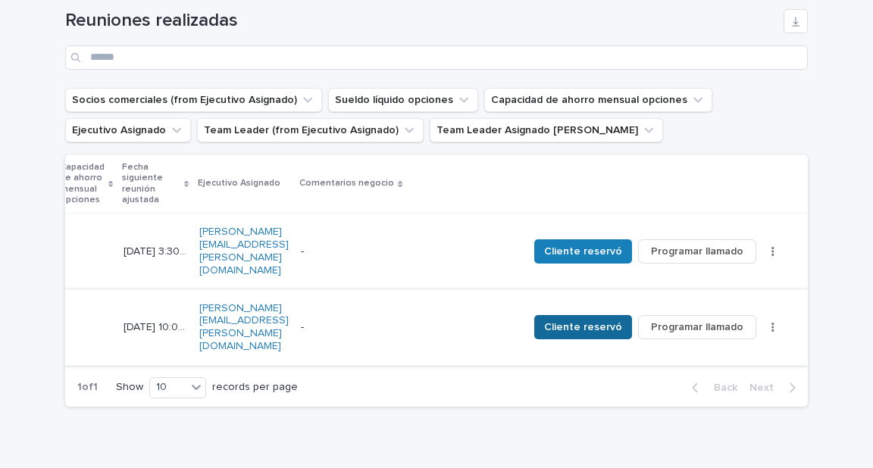
click at [602, 320] on span "Cliente reservó" at bounding box center [583, 327] width 78 height 15
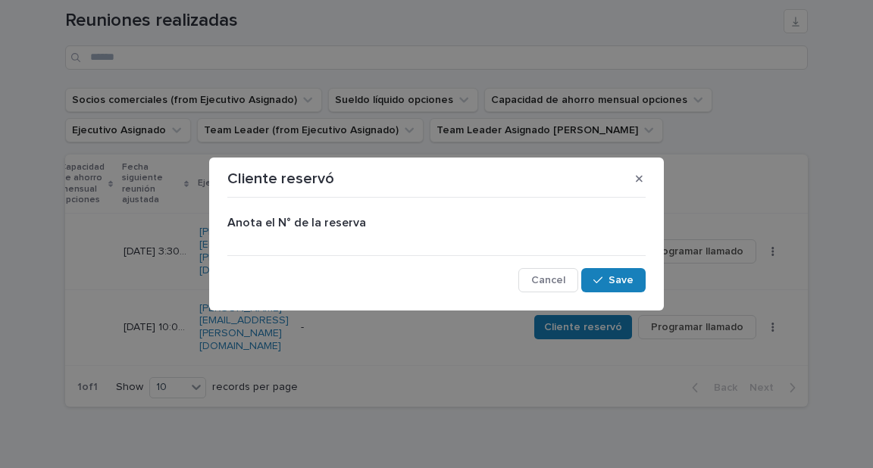
click at [445, 231] on div "Anota el N° de la reserva" at bounding box center [436, 229] width 418 height 27
click at [572, 276] on button "Cancel" at bounding box center [548, 280] width 60 height 24
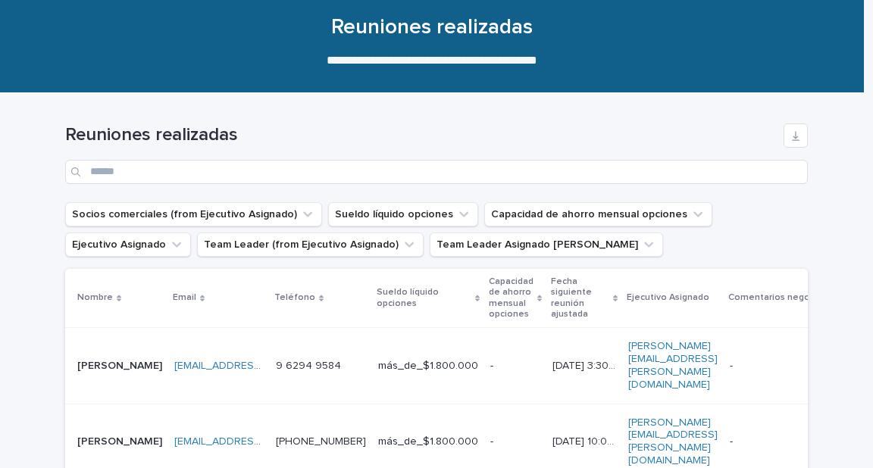
scroll to position [0, 0]
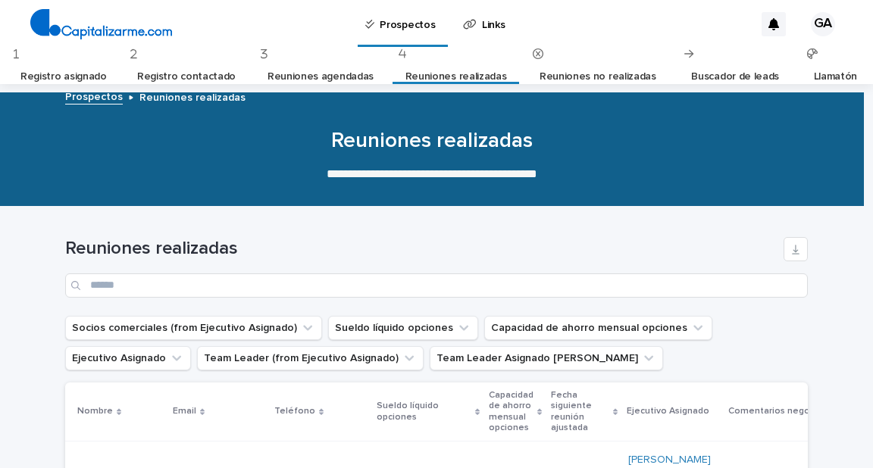
click at [89, 68] on link "Registro asignado" at bounding box center [63, 77] width 86 height 36
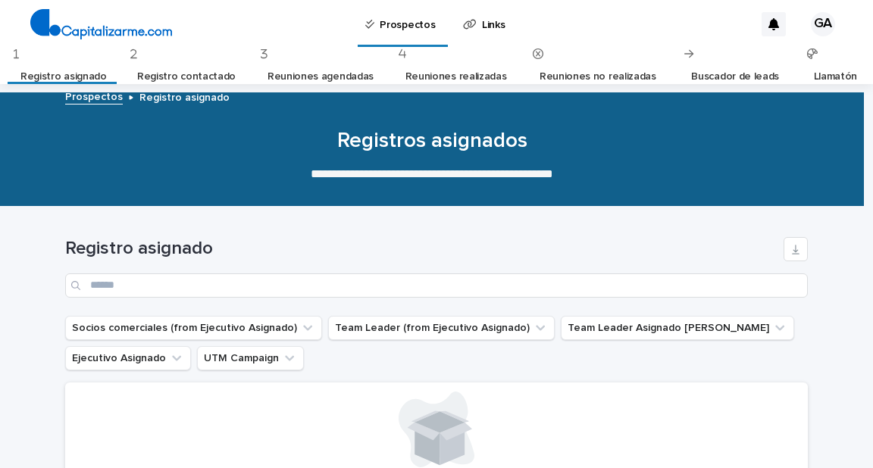
click at [186, 68] on link "Registro contactado" at bounding box center [186, 77] width 98 height 36
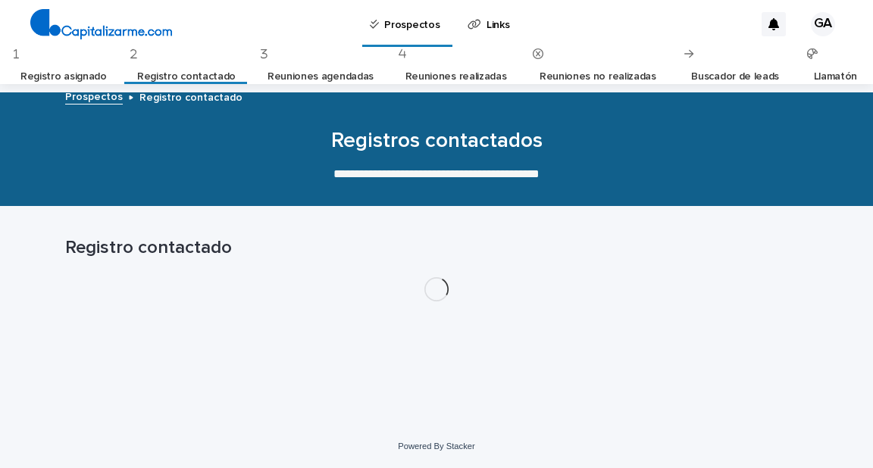
click at [102, 68] on link "Registro asignado" at bounding box center [63, 77] width 86 height 36
